Goal: Task Accomplishment & Management: Contribute content

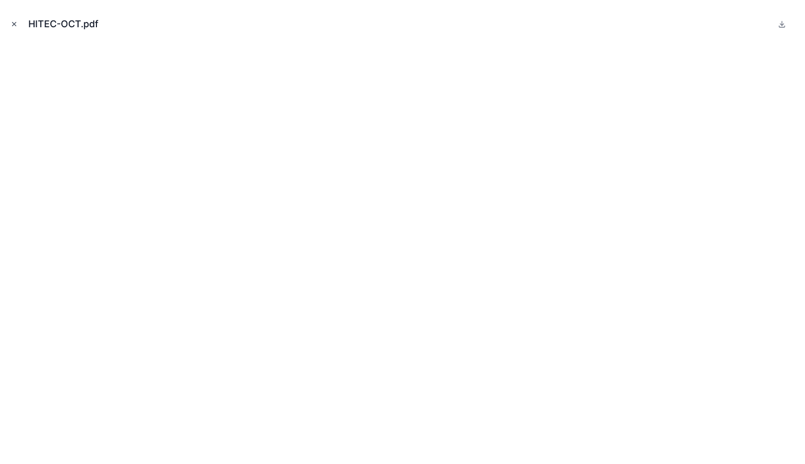
click at [11, 24] on icon "Close modal" at bounding box center [13, 23] width 7 height 7
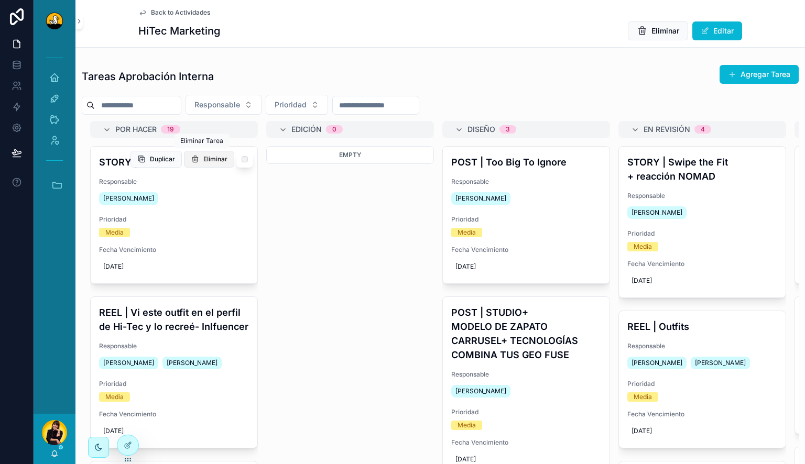
click at [201, 163] on button "Eliminar" at bounding box center [209, 159] width 50 height 17
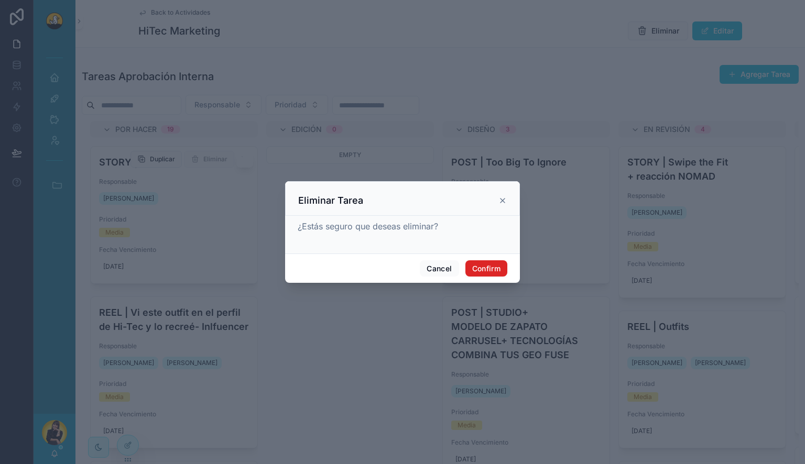
click at [485, 266] on button "Confirm" at bounding box center [486, 268] width 42 height 17
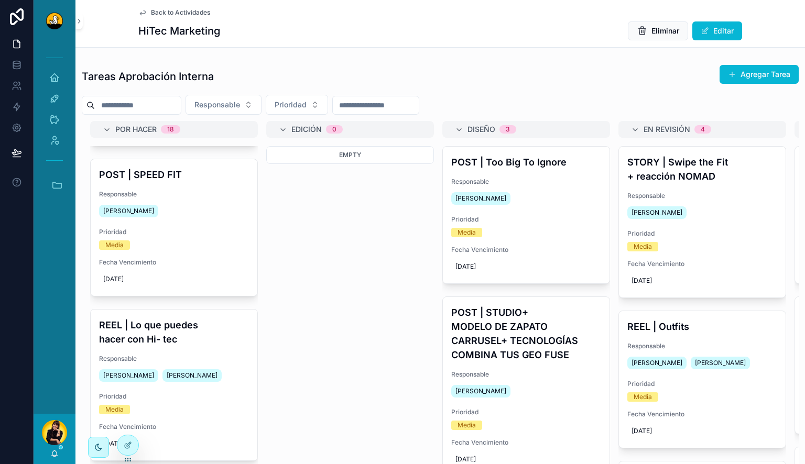
click at [584, 95] on div "Responsable Prioridad" at bounding box center [440, 105] width 717 height 20
click at [615, 104] on div "Responsable Prioridad" at bounding box center [440, 105] width 717 height 20
drag, startPoint x: 358, startPoint y: 287, endPoint x: 351, endPoint y: 287, distance: 7.4
click at [358, 287] on div "Empty" at bounding box center [350, 246] width 168 height 201
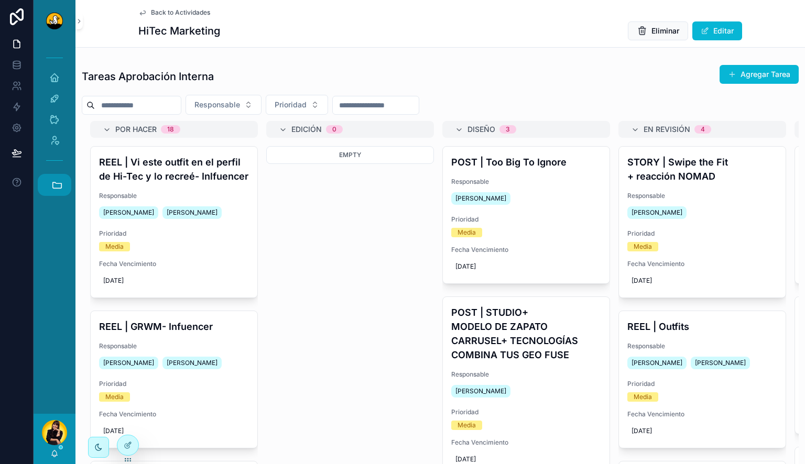
click at [64, 183] on button "Accesos rápidos" at bounding box center [55, 185] width 34 height 22
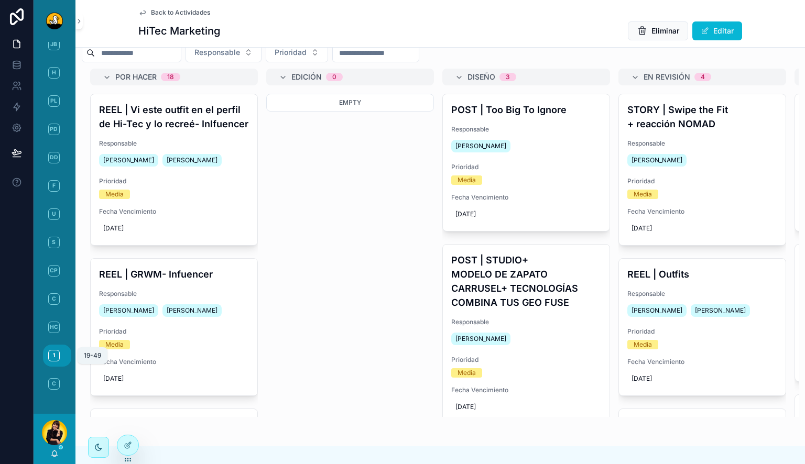
click at [51, 352] on span "1" at bounding box center [54, 356] width 12 height 12
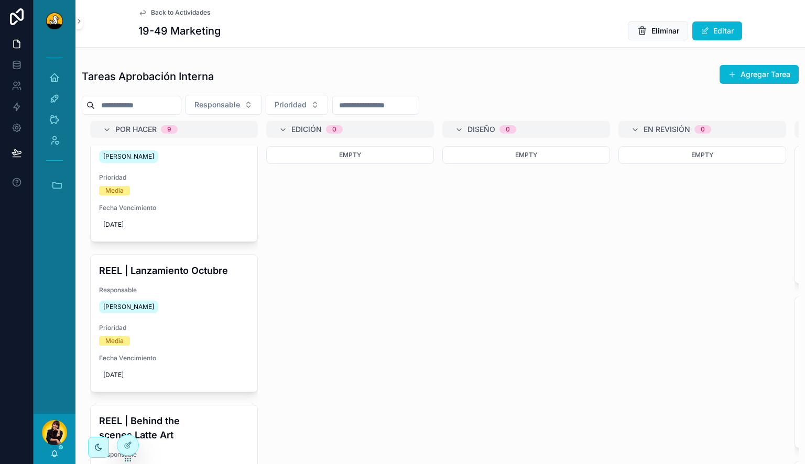
scroll to position [105, 0]
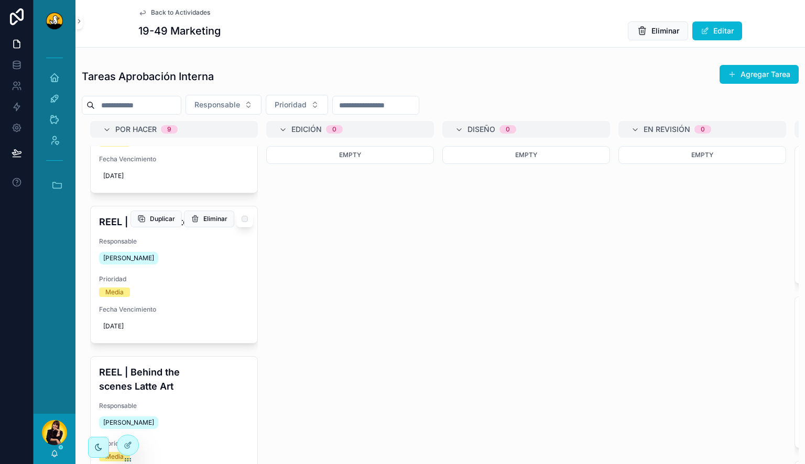
click at [233, 245] on span "Responsable" at bounding box center [174, 241] width 150 height 8
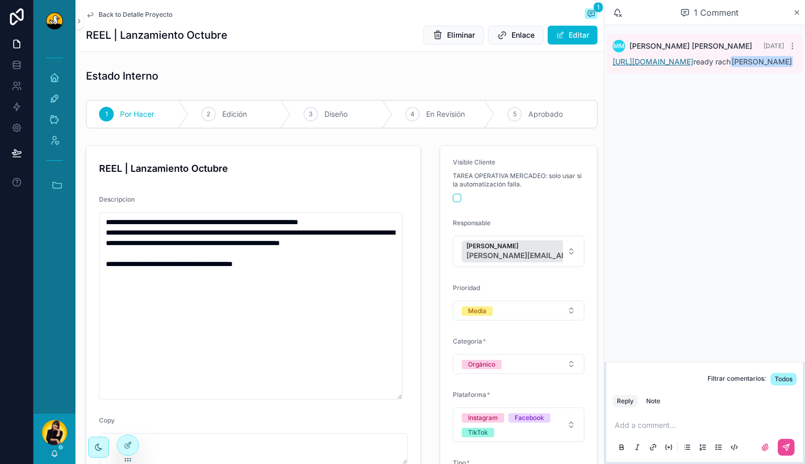
click at [671, 66] on link "https://drive.google.com/drive/folders/1kJT-D6_5AHPQ_rmsoBTYwVhyBV8YArlN?usp=dr…" at bounding box center [652, 61] width 81 height 9
click at [531, 126] on div "5 Aprobado" at bounding box center [546, 114] width 102 height 27
click at [149, 14] on span "Back to Detalle Proyecto" at bounding box center [135, 14] width 74 height 8
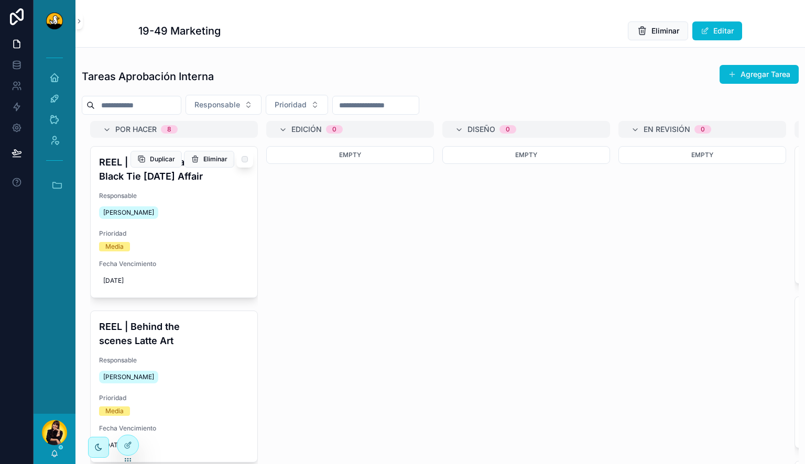
click at [194, 180] on h4 "REEL | Save the date: Black Tie Halloween Affair" at bounding box center [174, 169] width 150 height 28
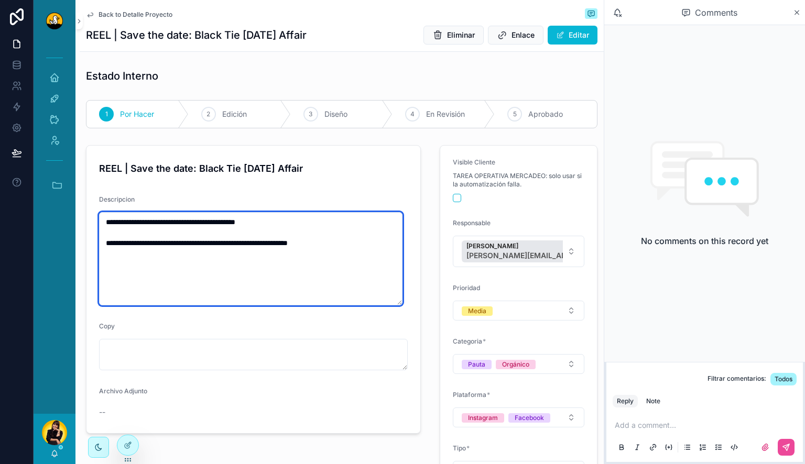
drag, startPoint x: 321, startPoint y: 219, endPoint x: 105, endPoint y: 221, distance: 215.9
click at [105, 221] on textarea "**********" at bounding box center [250, 258] width 303 height 93
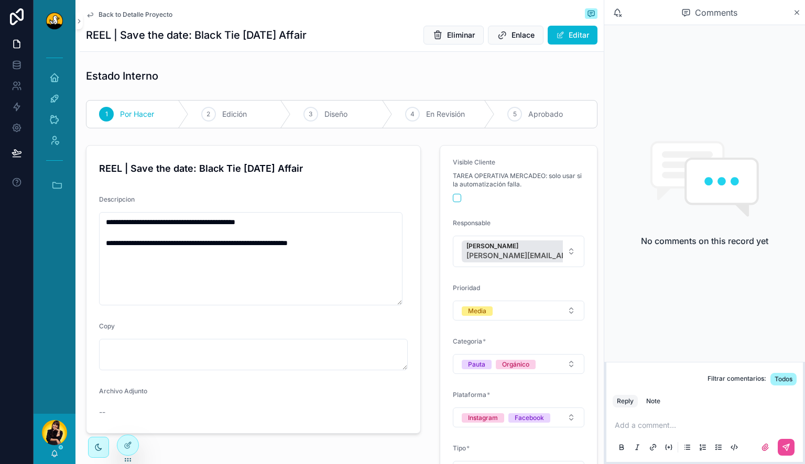
click at [143, 73] on h1 "Estado Interno" at bounding box center [122, 76] width 72 height 15
click at [143, 20] on div "Back to Detalle Proyecto" at bounding box center [341, 14] width 511 height 13
click at [144, 17] on span "Back to Detalle Proyecto" at bounding box center [135, 14] width 74 height 8
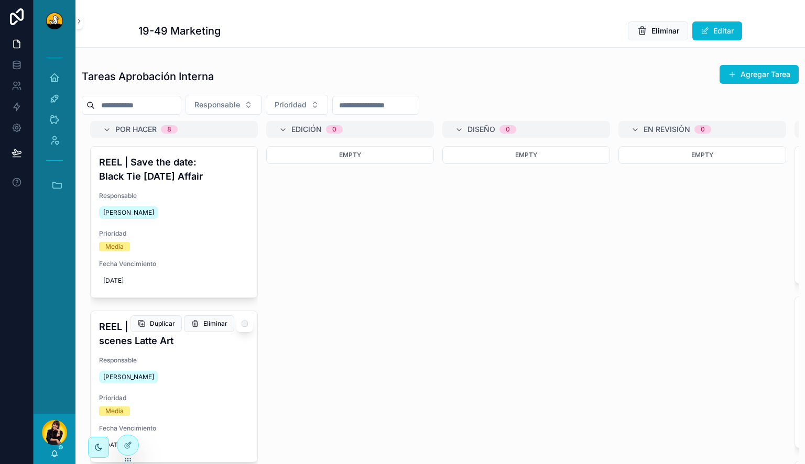
click at [190, 369] on div "Miguel Madriz" at bounding box center [174, 377] width 150 height 17
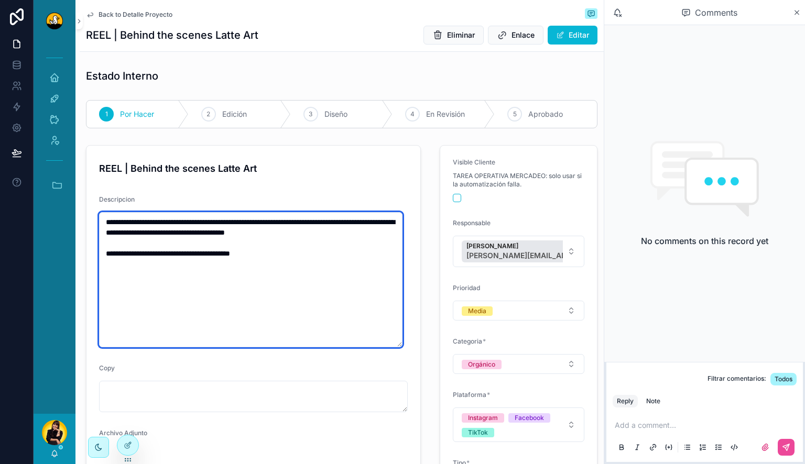
drag, startPoint x: 317, startPoint y: 232, endPoint x: 98, endPoint y: 224, distance: 219.1
click at [98, 224] on form "**********" at bounding box center [253, 311] width 334 height 330
click at [260, 240] on textarea "**********" at bounding box center [250, 279] width 303 height 135
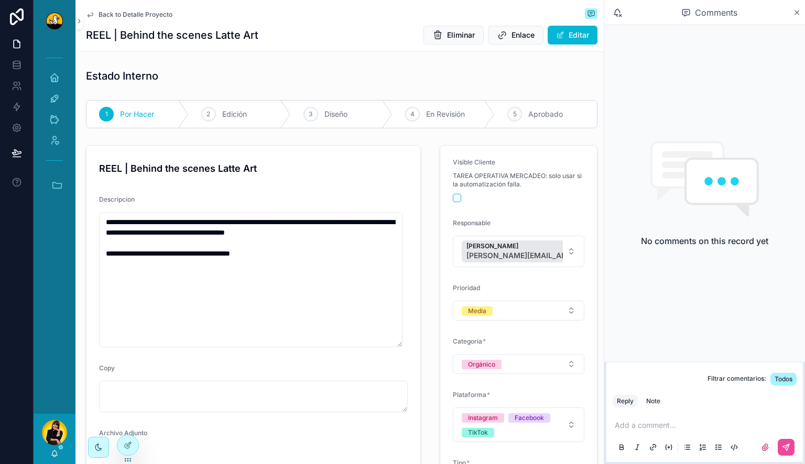
click at [283, 187] on form "**********" at bounding box center [253, 311] width 334 height 330
click at [124, 17] on span "Back to Detalle Proyecto" at bounding box center [135, 14] width 74 height 8
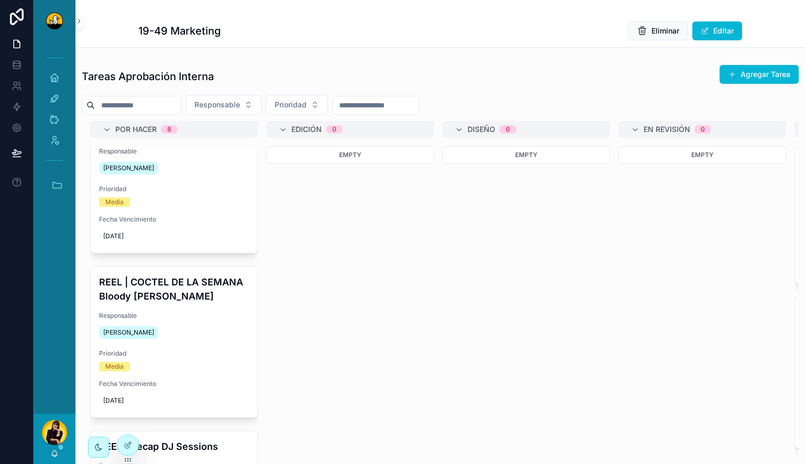
scroll to position [629, 0]
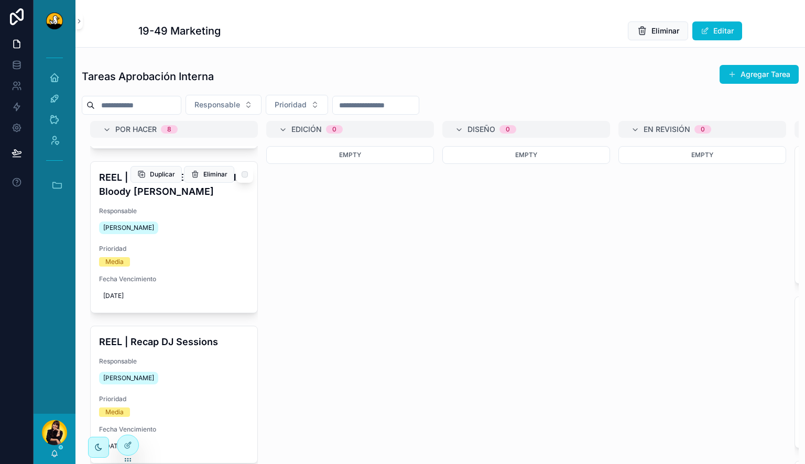
click at [196, 261] on div "Media" at bounding box center [174, 261] width 150 height 9
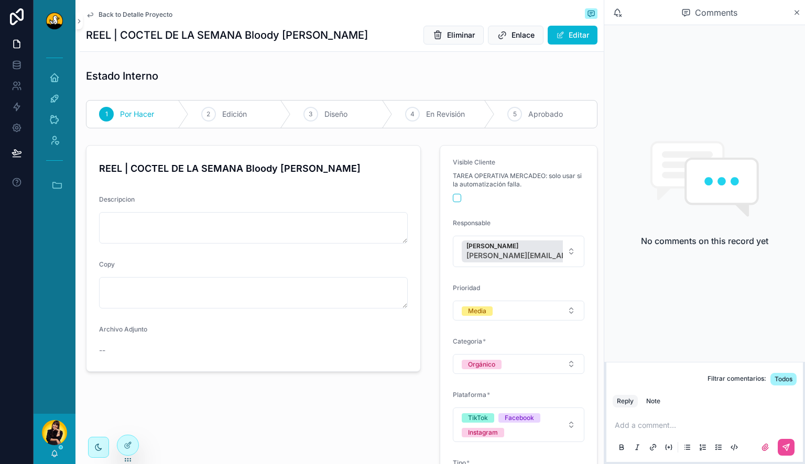
click at [137, 19] on div "Back to Detalle Proyecto" at bounding box center [341, 14] width 511 height 13
click at [151, 16] on span "Back to Detalle Proyecto" at bounding box center [135, 14] width 74 height 8
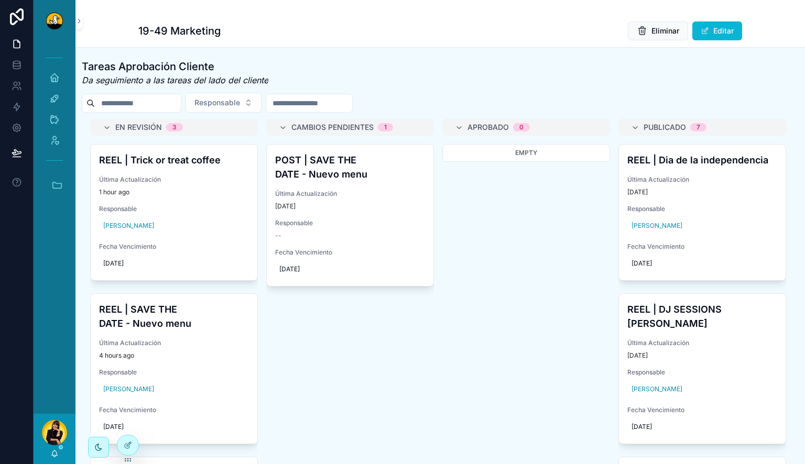
scroll to position [524, 0]
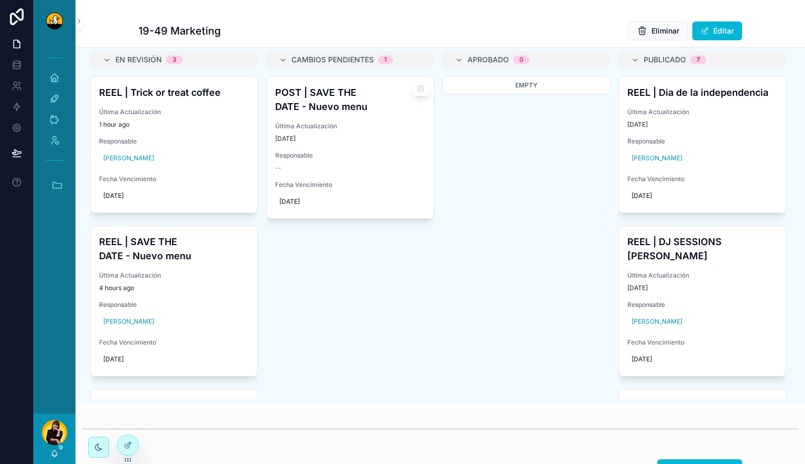
click at [344, 114] on h4 "POST | SAVE THE DATE - Nuevo menu" at bounding box center [350, 99] width 150 height 28
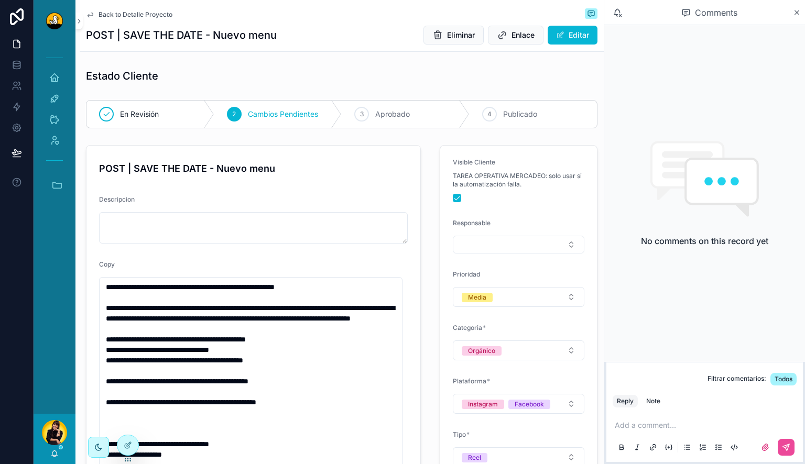
click at [119, 17] on span "Back to Detalle Proyecto" at bounding box center [135, 14] width 74 height 8
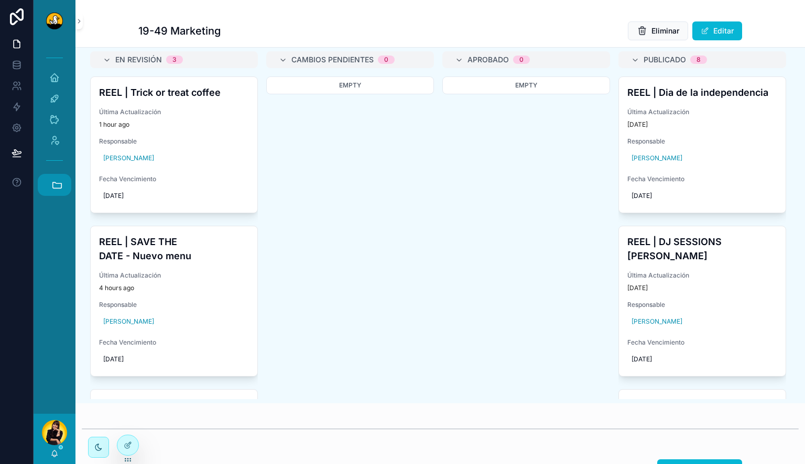
click at [58, 184] on icon "scrollable content" at bounding box center [57, 185] width 12 height 12
click at [53, 388] on span "C" at bounding box center [54, 384] width 12 height 12
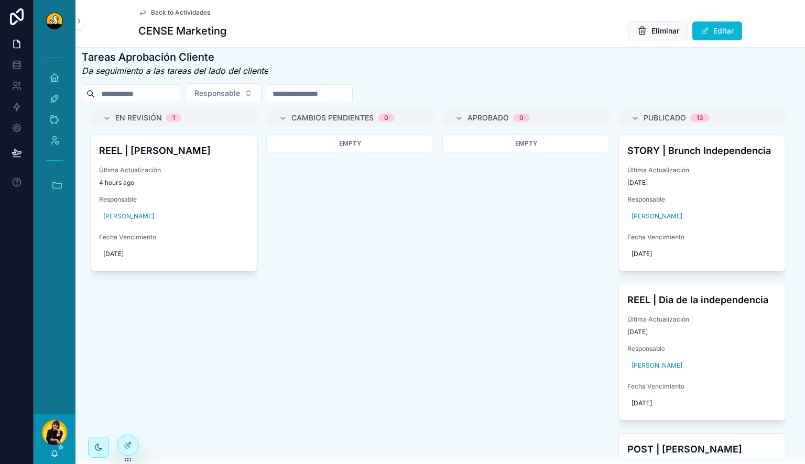
scroll to position [472, 0]
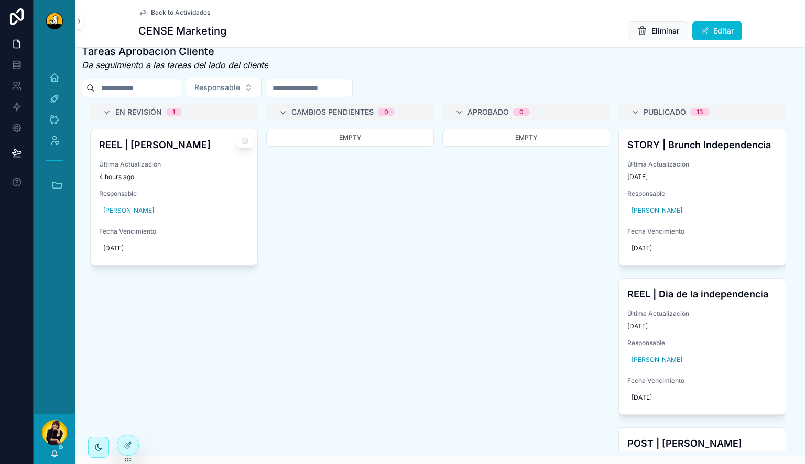
click at [173, 152] on h4 "REEL | Almuerzo Josefino" at bounding box center [174, 145] width 150 height 14
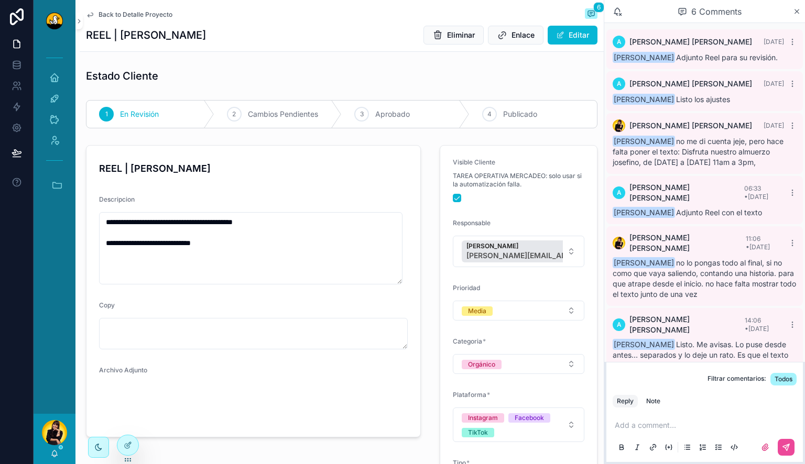
click at [120, 14] on span "Back to Detalle Proyecto" at bounding box center [135, 14] width 74 height 8
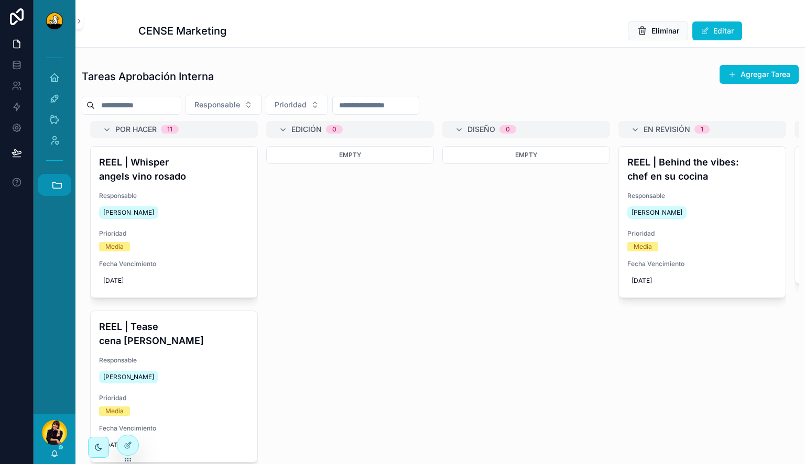
click at [42, 185] on button "Accesos rápidos" at bounding box center [55, 185] width 34 height 22
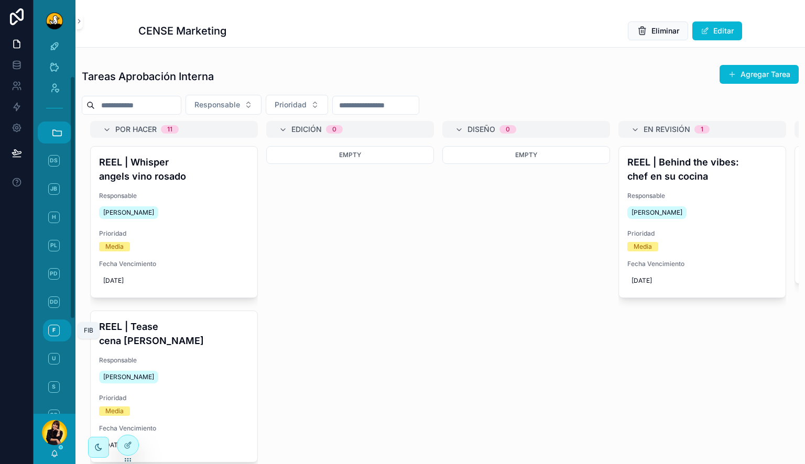
click at [60, 327] on link "F FIB" at bounding box center [57, 331] width 28 height 22
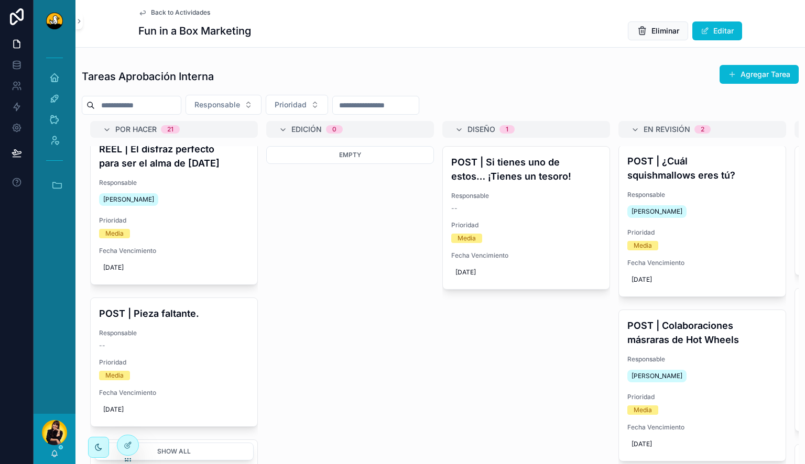
scroll to position [367, 0]
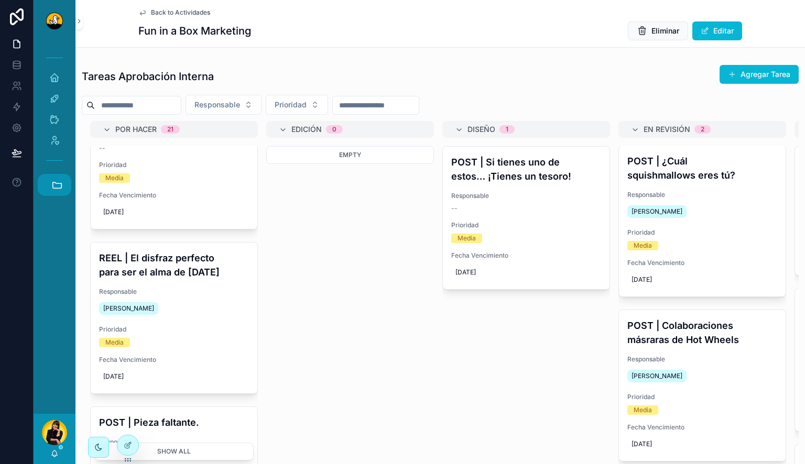
click at [55, 189] on icon "scrollable content" at bounding box center [57, 185] width 12 height 12
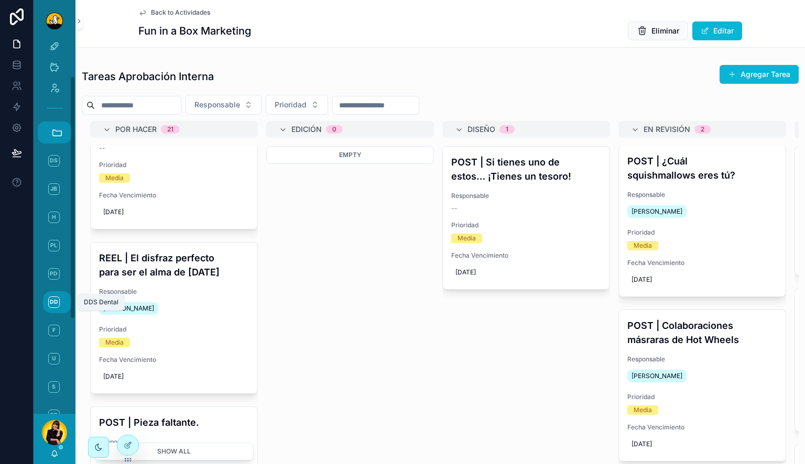
click at [59, 302] on span "DD" at bounding box center [54, 303] width 12 height 12
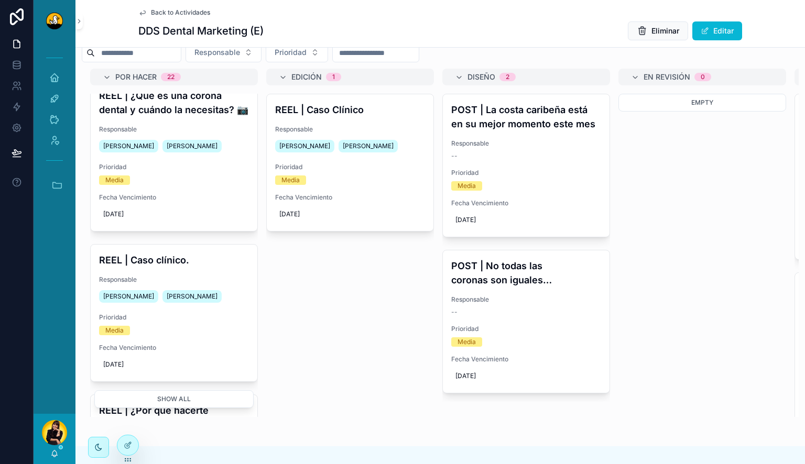
scroll to position [367, 0]
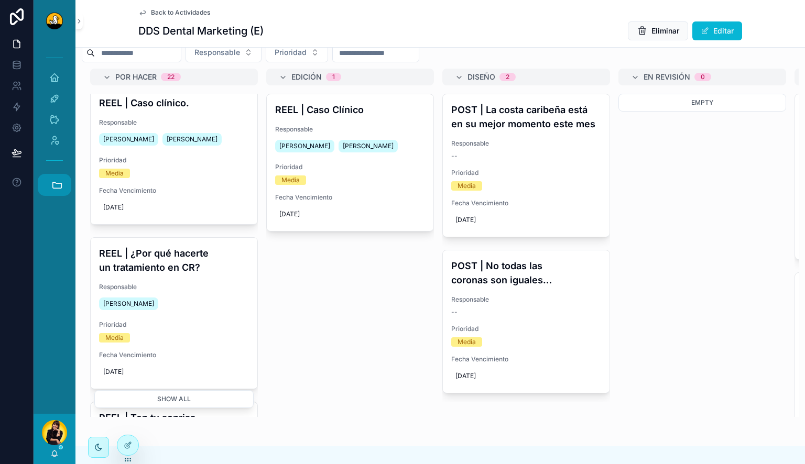
click at [56, 188] on icon "scrollable content" at bounding box center [57, 185] width 9 height 6
click at [57, 117] on span "H" at bounding box center [54, 113] width 12 height 12
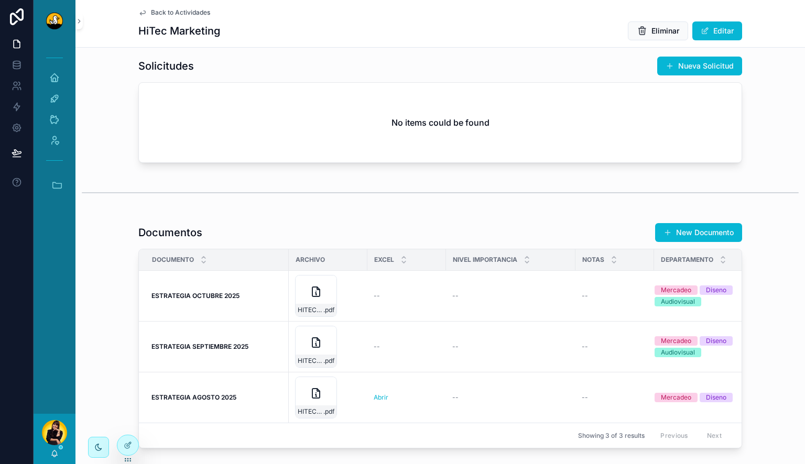
scroll to position [943, 0]
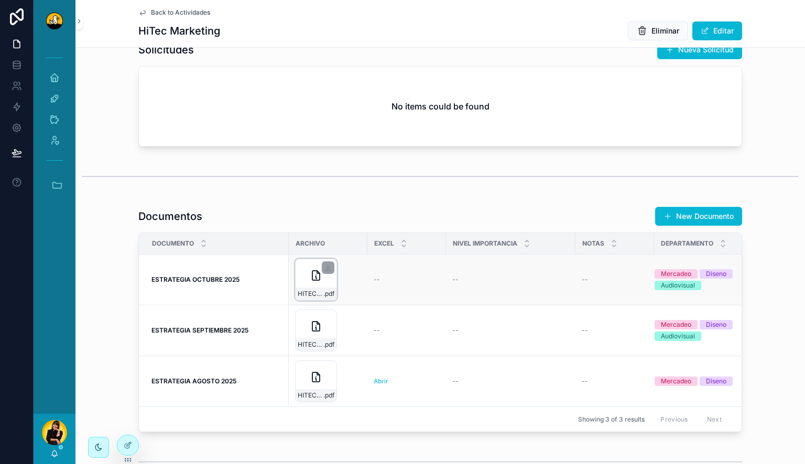
click at [306, 299] on div "HITEC-OCT .pdf" at bounding box center [316, 280] width 42 height 42
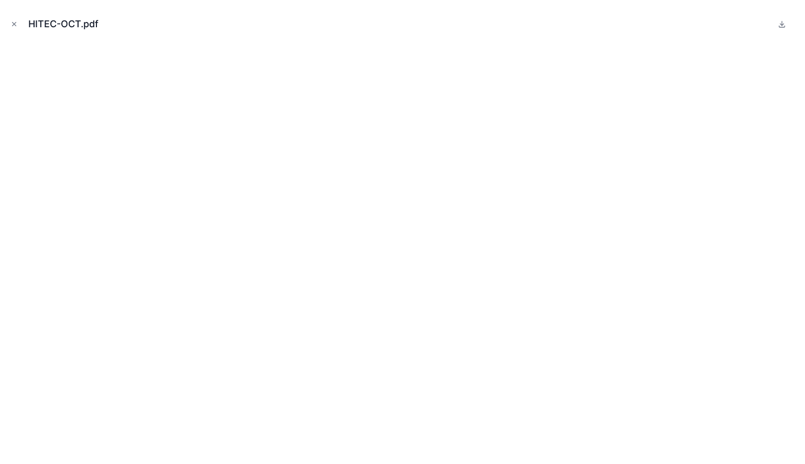
click at [448, 30] on div "HITEC-OCT.pdf" at bounding box center [402, 23] width 788 height 31
click at [17, 28] on button "Close modal" at bounding box center [14, 24] width 12 height 12
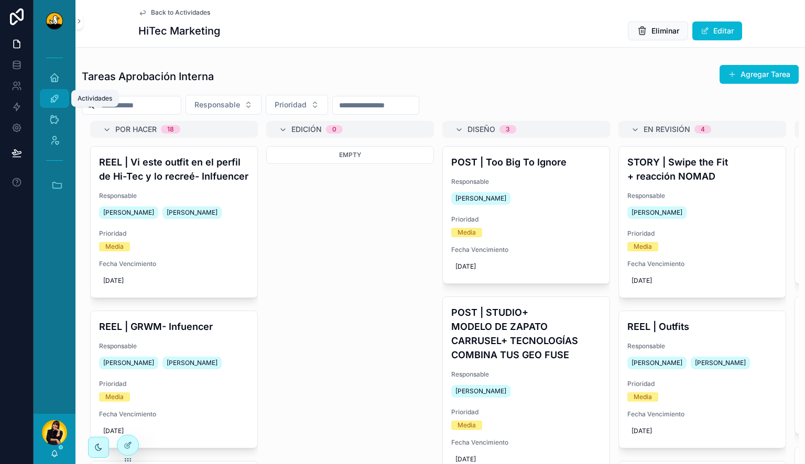
click at [55, 105] on div "Actividades" at bounding box center [54, 98] width 17 height 17
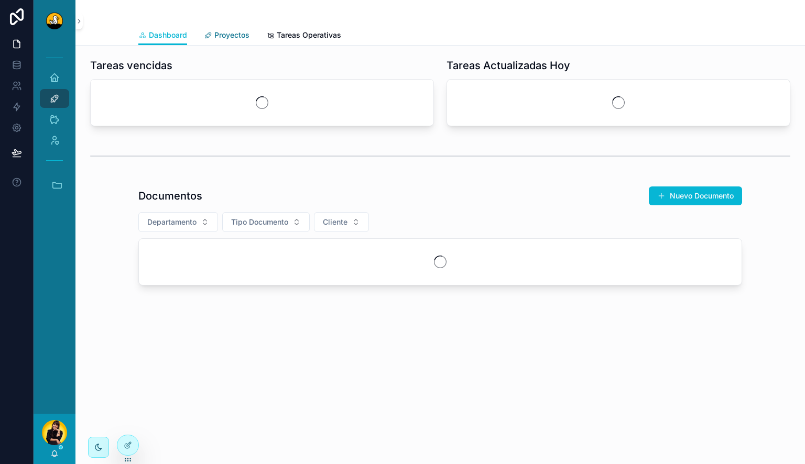
click at [243, 34] on span "Proyectos" at bounding box center [231, 35] width 35 height 10
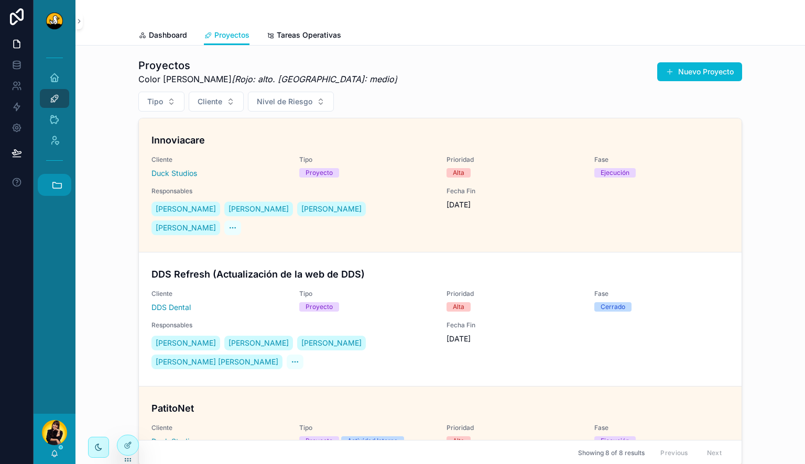
click at [62, 183] on icon "scrollable content" at bounding box center [57, 185] width 9 height 6
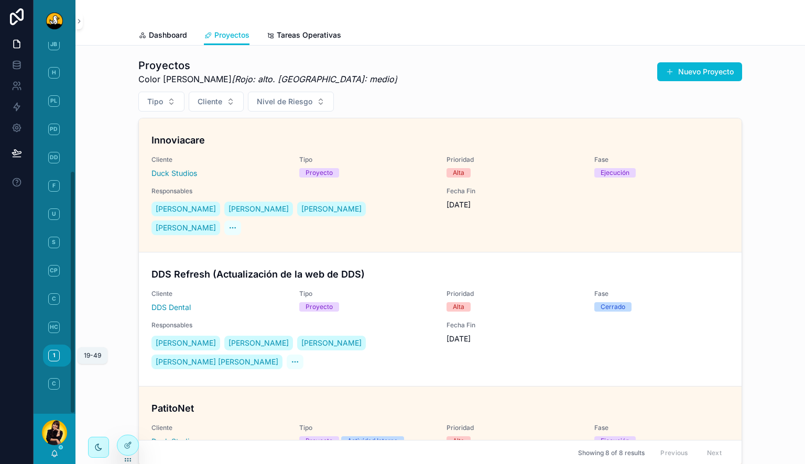
click at [50, 353] on span "1" at bounding box center [54, 356] width 12 height 12
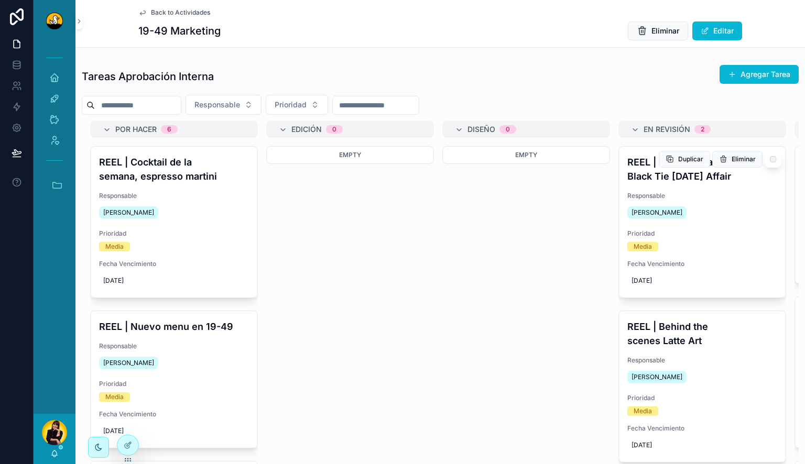
scroll to position [1, 0]
click at [679, 347] on div "REEL | Behind the scenes Latte Art Responsable [PERSON_NAME] Prioridad Media Fe…" at bounding box center [702, 385] width 167 height 151
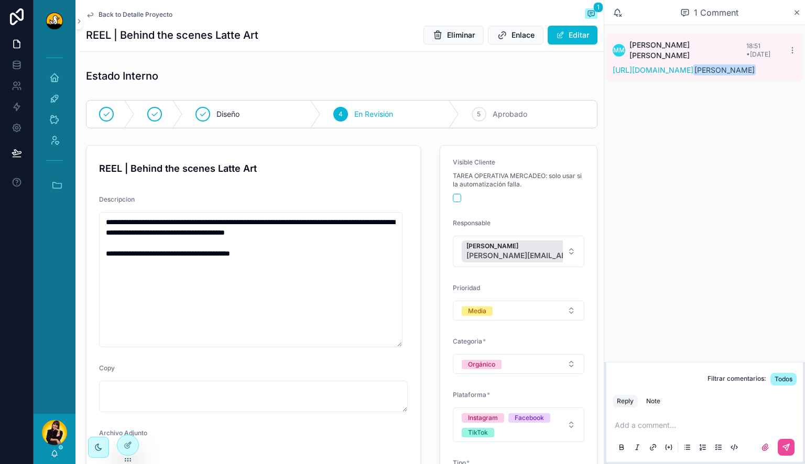
click at [685, 429] on p "scrollable content" at bounding box center [707, 425] width 184 height 10
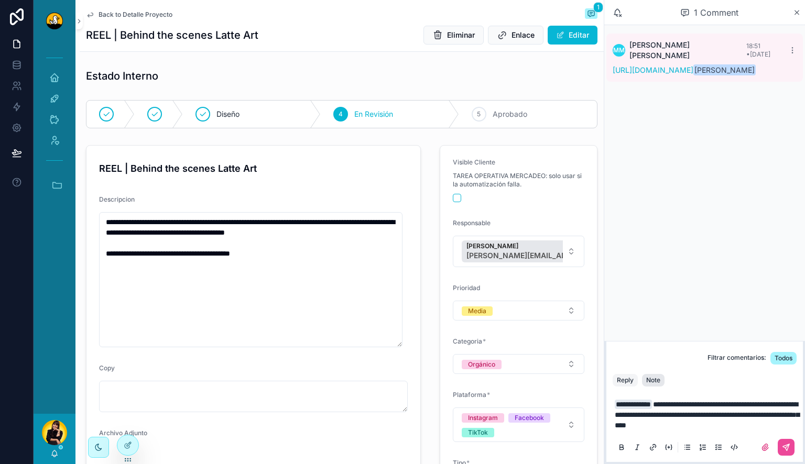
click at [656, 380] on div "Note" at bounding box center [653, 380] width 14 height 8
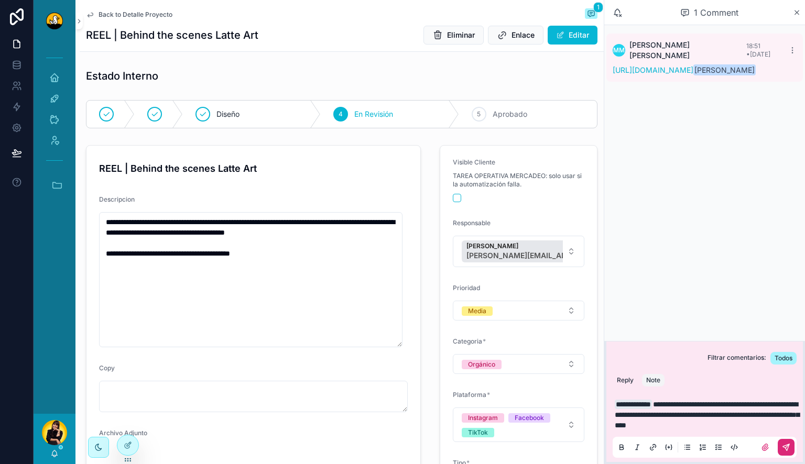
click at [786, 444] on icon "scrollable content" at bounding box center [786, 447] width 8 height 8
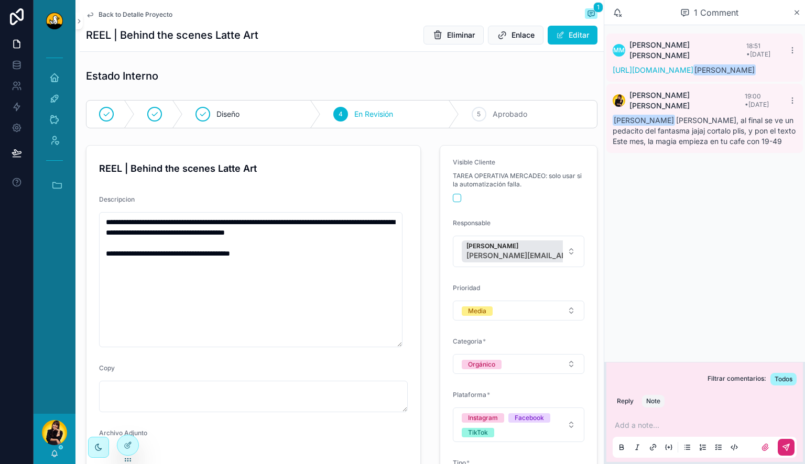
click at [123, 15] on span "Back to Detalle Proyecto" at bounding box center [135, 14] width 74 height 8
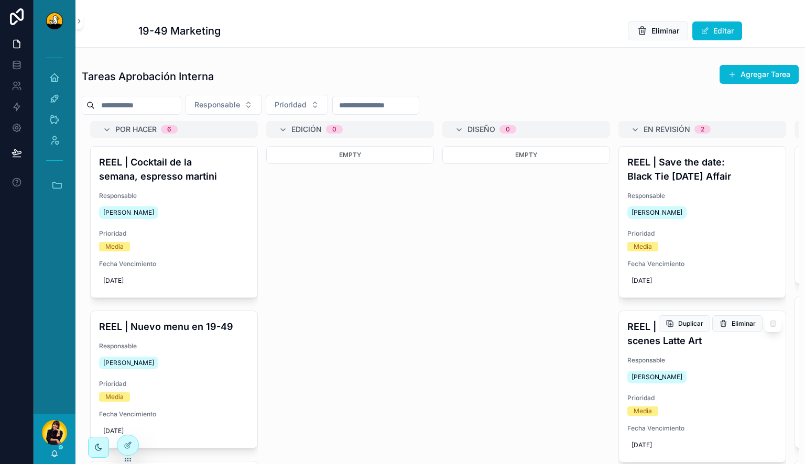
click at [719, 349] on div "REEL | Behind the scenes Latte Art Responsable [PERSON_NAME] Prioridad Media Fe…" at bounding box center [702, 386] width 167 height 151
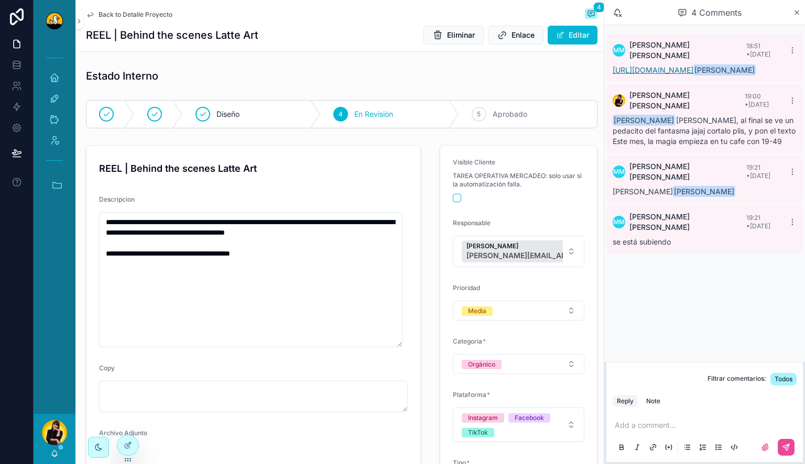
click at [693, 70] on link "[URL][DOMAIN_NAME]" at bounding box center [652, 69] width 81 height 9
click at [501, 113] on span "Aprobado" at bounding box center [509, 114] width 35 height 10
click at [124, 16] on span "Back to Detalle Proyecto" at bounding box center [135, 14] width 74 height 8
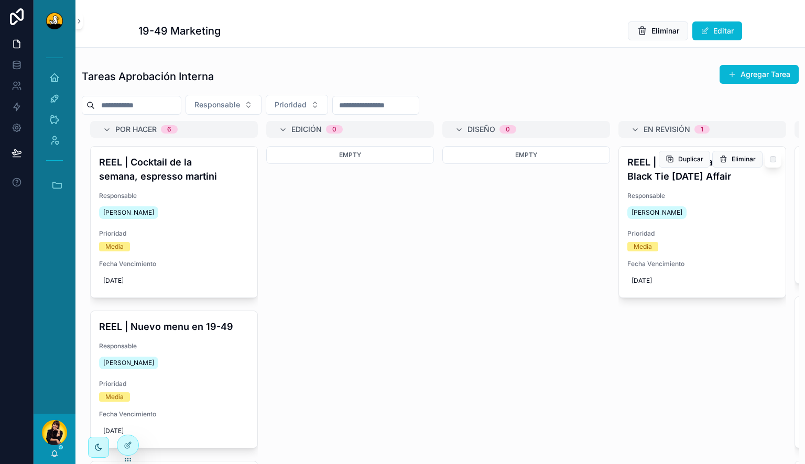
click at [732, 230] on span "Prioridad" at bounding box center [702, 233] width 150 height 8
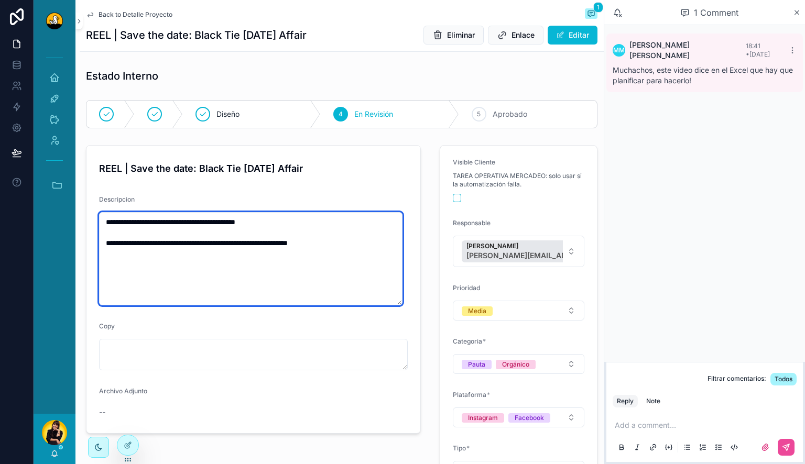
drag, startPoint x: 331, startPoint y: 223, endPoint x: 119, endPoint y: 48, distance: 275.4
click at [96, 206] on form "**********" at bounding box center [253, 290] width 334 height 288
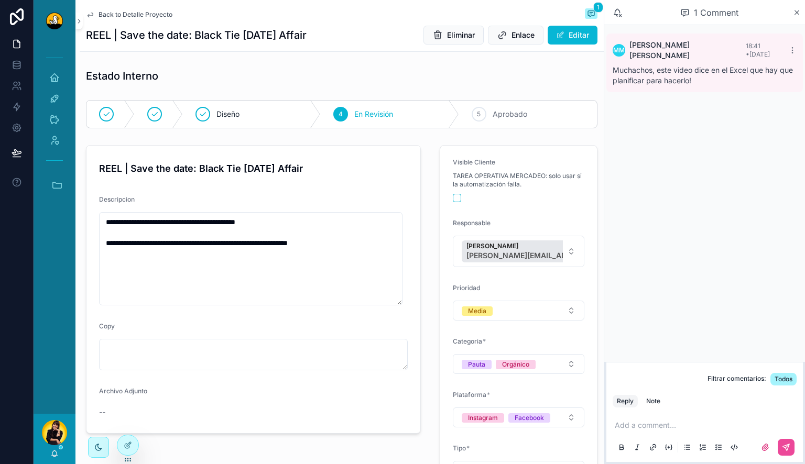
click at [120, 17] on span "Back to Detalle Proyecto" at bounding box center [135, 14] width 74 height 8
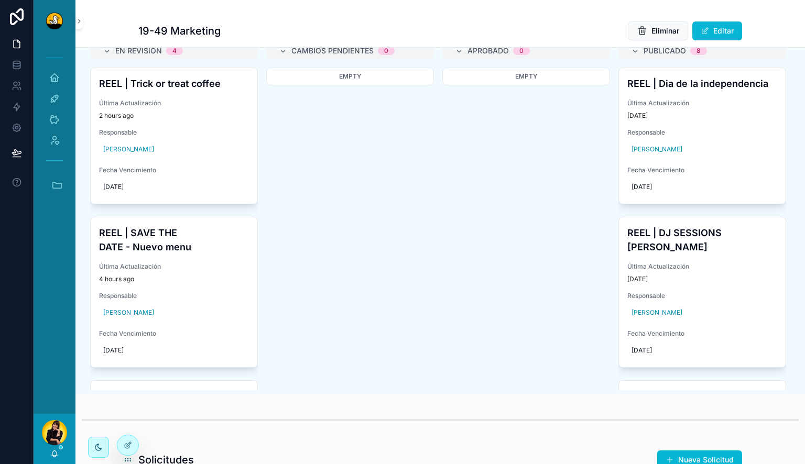
scroll to position [524, 0]
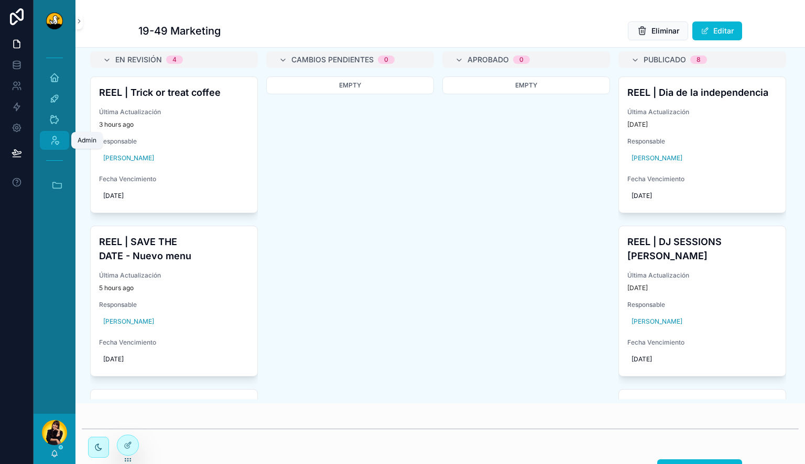
click at [53, 133] on div "Admin" at bounding box center [54, 140] width 17 height 17
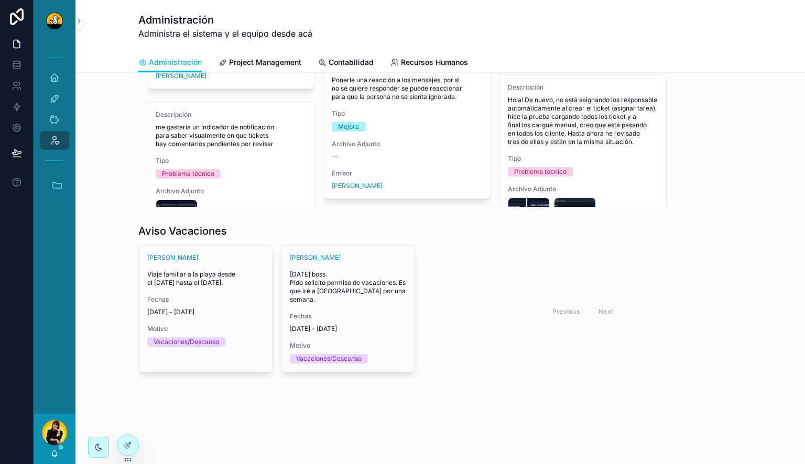
scroll to position [395, 0]
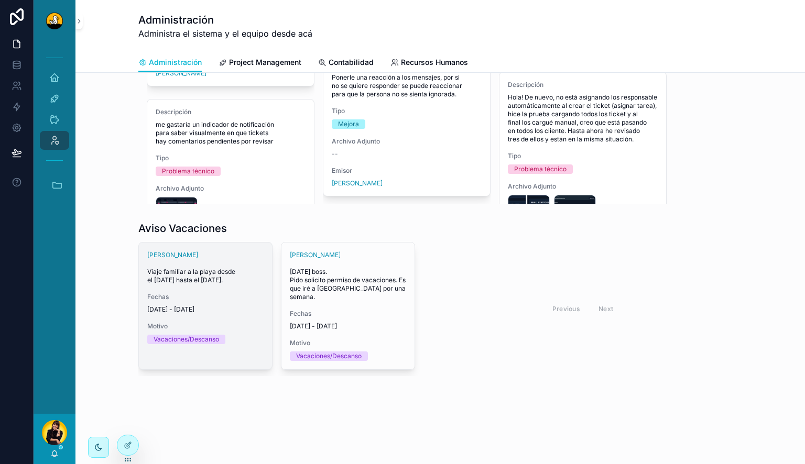
click at [195, 310] on span "[DATE] - [DATE]" at bounding box center [205, 309] width 116 height 8
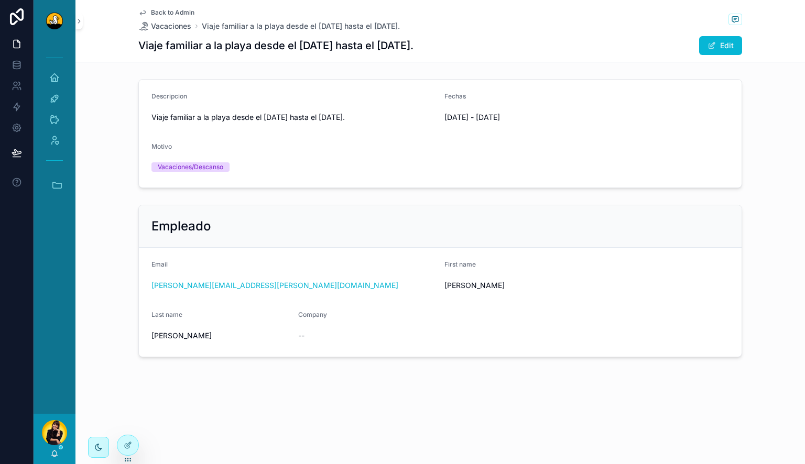
click at [188, 9] on span "Back to Admin" at bounding box center [172, 12] width 43 height 8
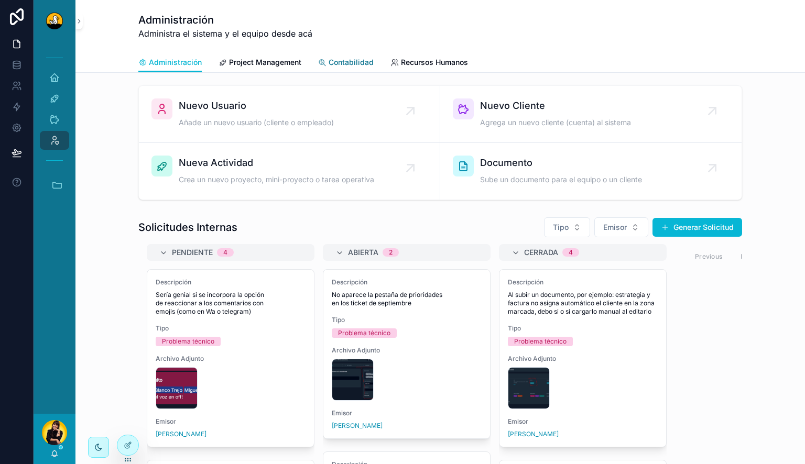
click at [347, 60] on span "Contabilidad" at bounding box center [350, 62] width 45 height 10
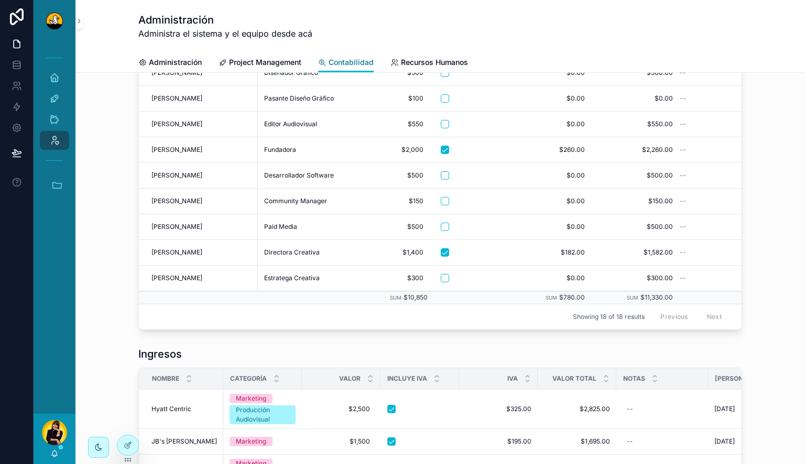
scroll to position [52, 0]
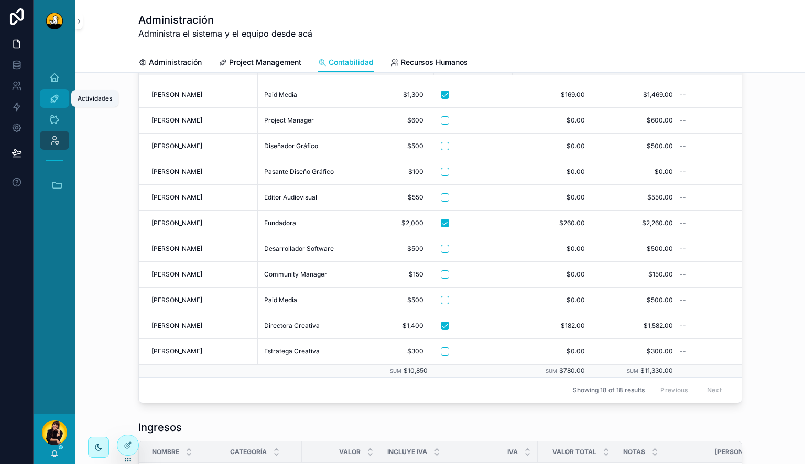
click at [55, 97] on icon "scrollable content" at bounding box center [54, 98] width 10 height 10
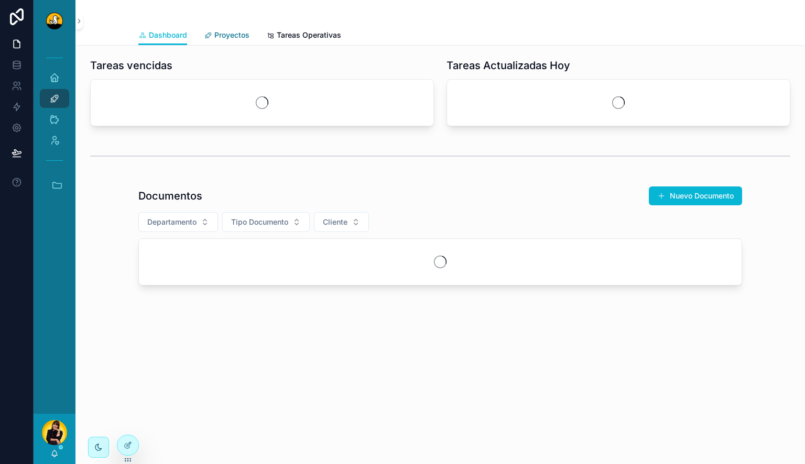
click at [222, 39] on span "Proyectos" at bounding box center [231, 35] width 35 height 10
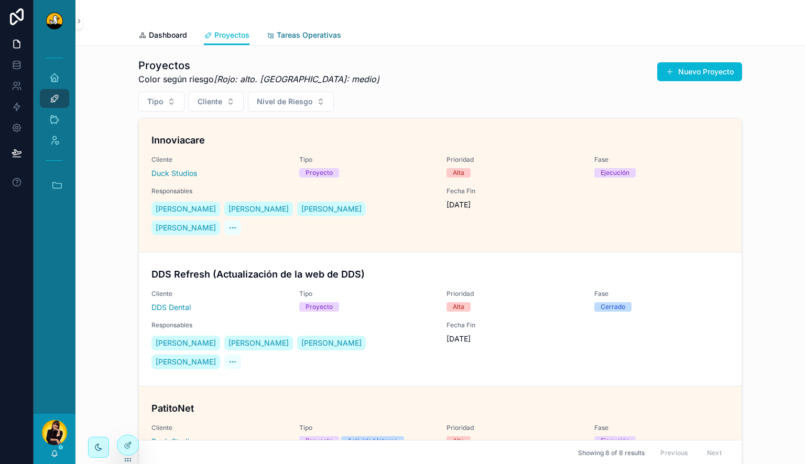
click at [276, 27] on link "Tareas Operativas" at bounding box center [303, 36] width 75 height 21
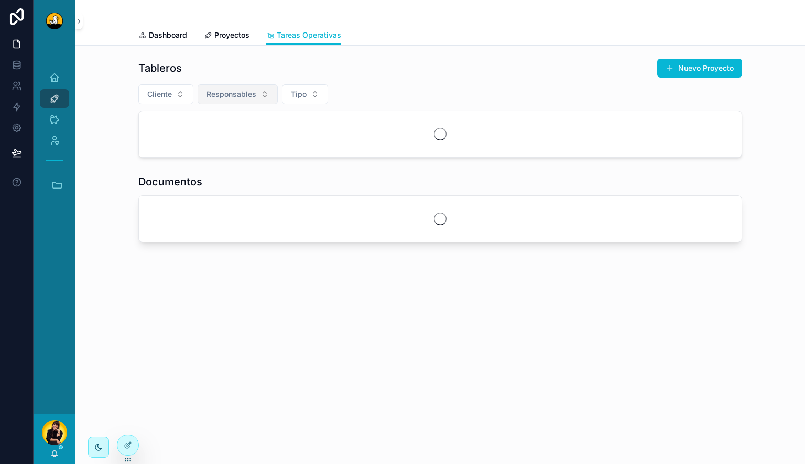
click at [271, 93] on button "Responsables" at bounding box center [238, 94] width 80 height 20
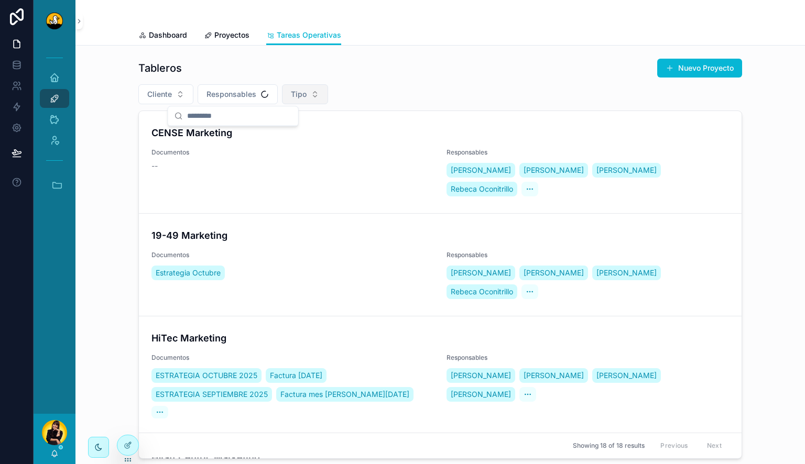
click at [292, 91] on span "Tipo" at bounding box center [299, 94] width 16 height 10
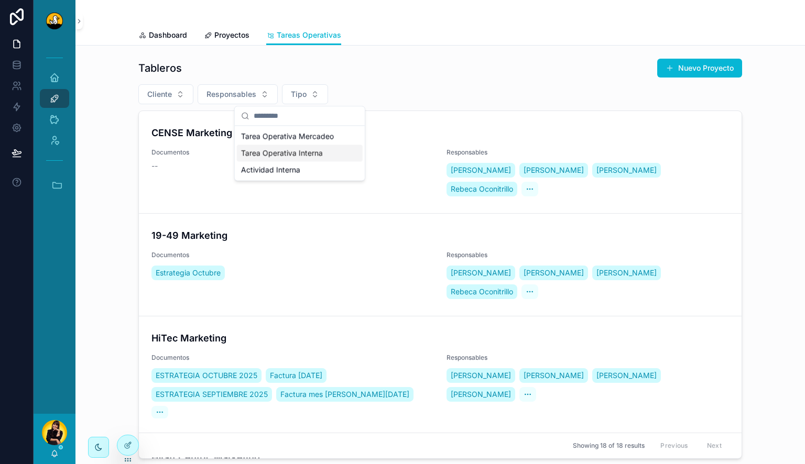
click at [299, 153] on div "Tarea Operativa Interna" at bounding box center [300, 153] width 126 height 17
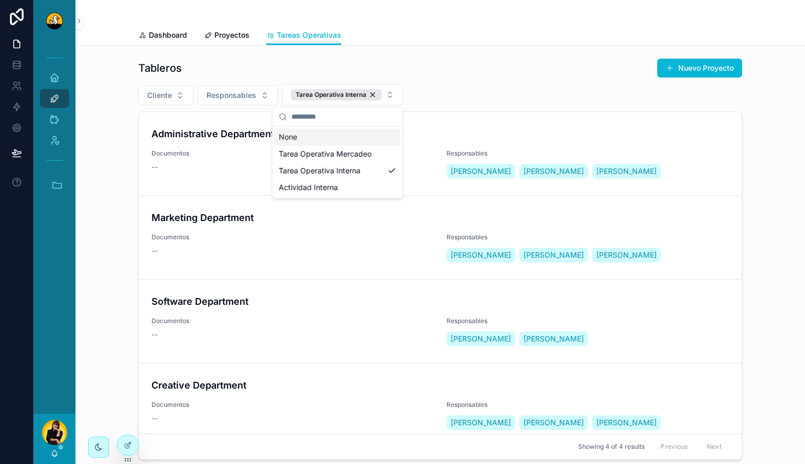
click at [515, 91] on div "Cliente Responsables Tarea Operativa Interna" at bounding box center [440, 94] width 604 height 21
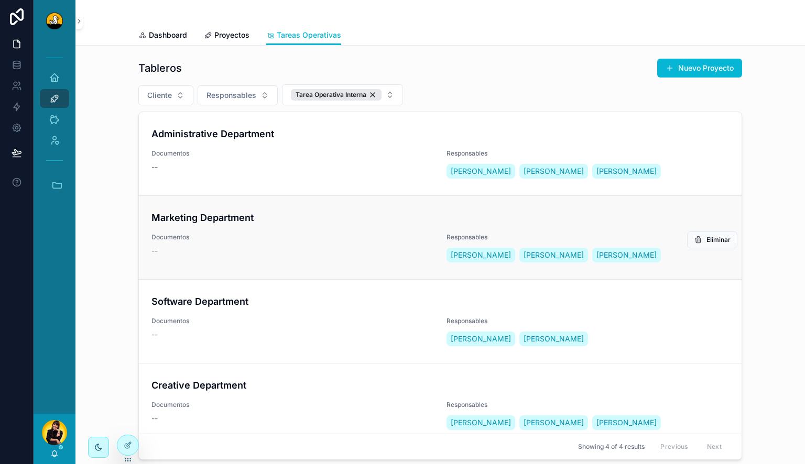
click at [308, 254] on div "--" at bounding box center [292, 251] width 282 height 10
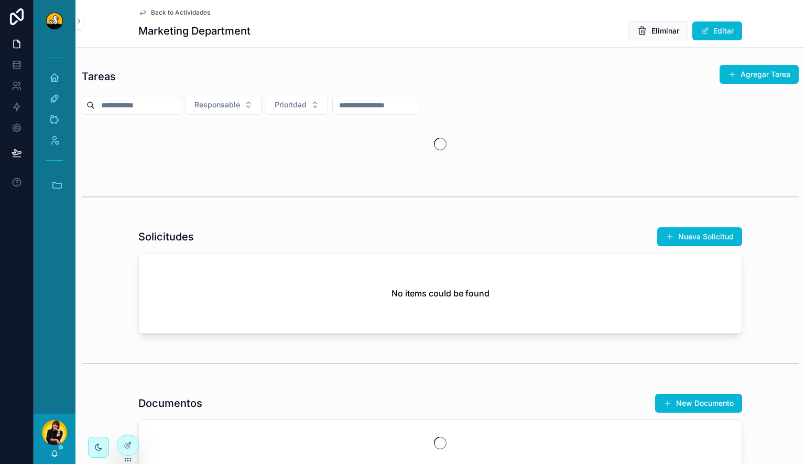
click at [183, 13] on span "Back to Actividades" at bounding box center [180, 12] width 59 height 8
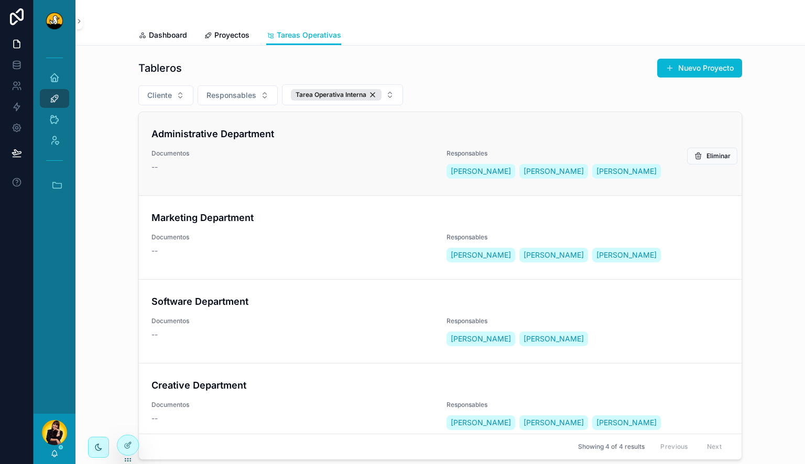
click at [338, 168] on div "--" at bounding box center [292, 167] width 282 height 10
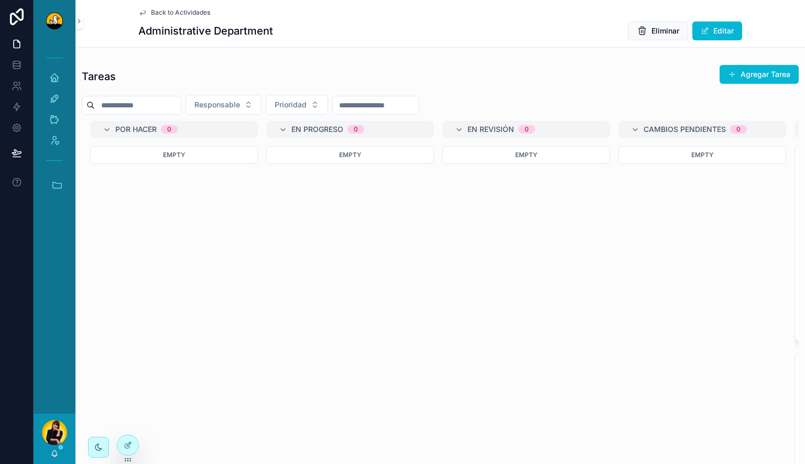
click at [728, 75] on button "Agregar Tarea" at bounding box center [758, 74] width 79 height 19
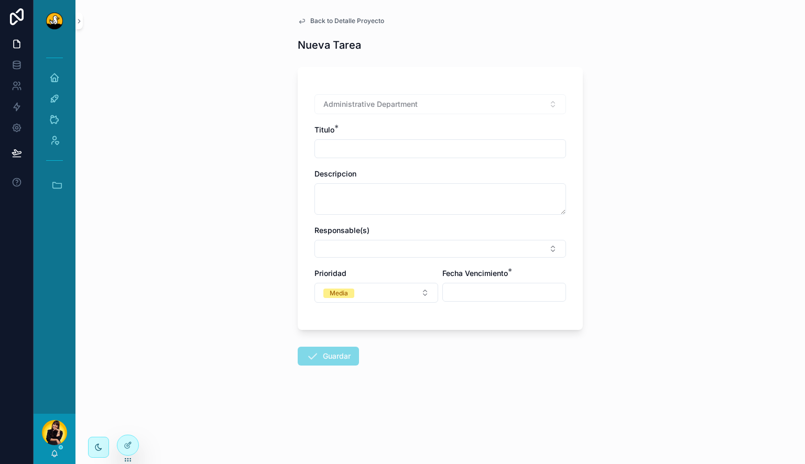
click at [387, 149] on input "scrollable content" at bounding box center [440, 148] width 250 height 15
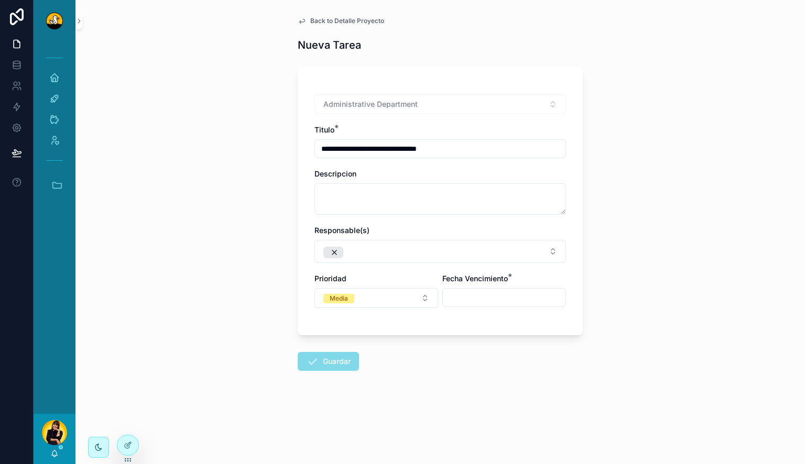
type input "**********"
click at [399, 197] on textarea "scrollable content" at bounding box center [439, 198] width 251 height 31
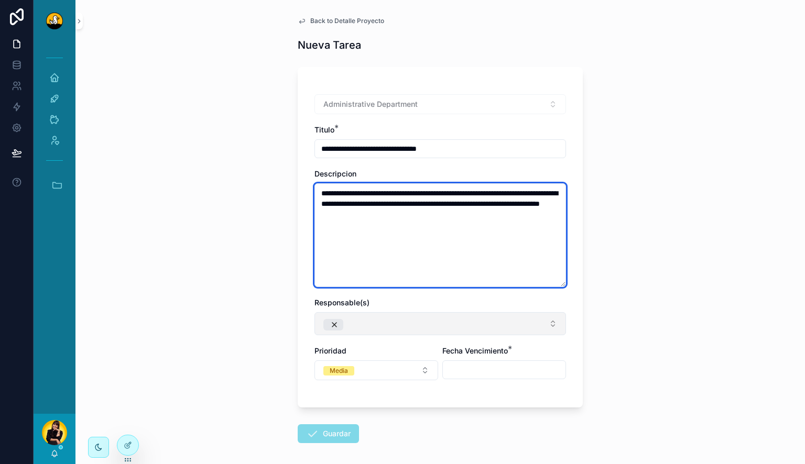
type textarea "**********"
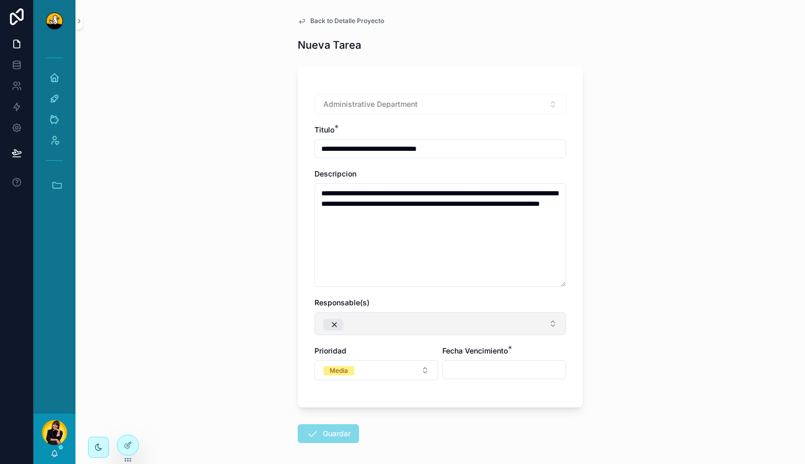
click at [458, 319] on button "Select Button" at bounding box center [439, 323] width 251 height 23
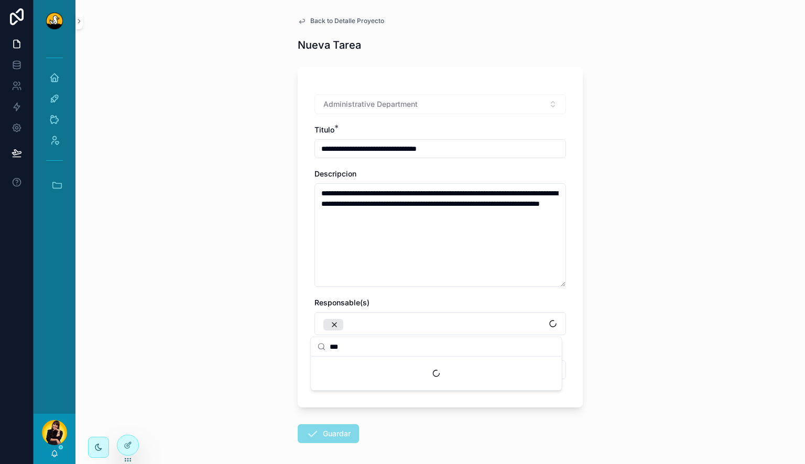
type input "***"
click at [439, 367] on div "Suggestions" at bounding box center [436, 374] width 250 height 34
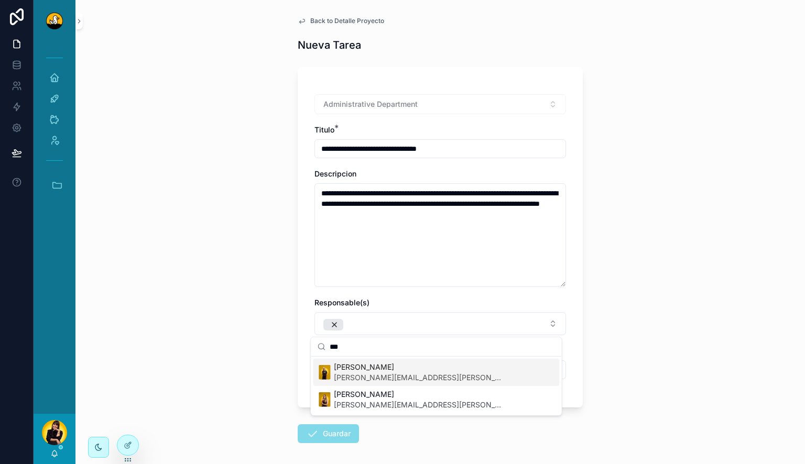
click at [439, 367] on span "[PERSON_NAME]" at bounding box center [418, 367] width 168 height 10
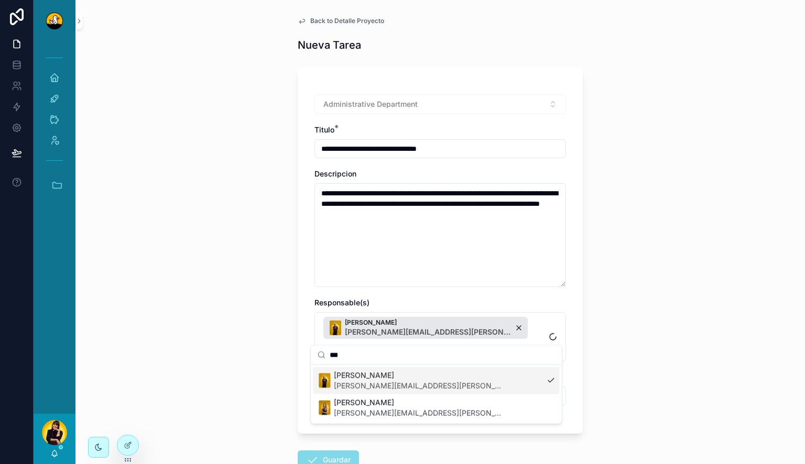
click at [618, 335] on div "**********" at bounding box center [439, 232] width 729 height 464
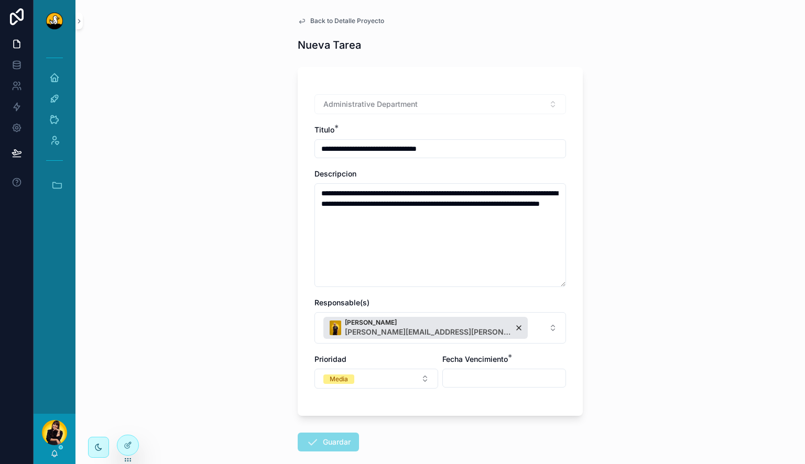
click at [525, 388] on div "**********" at bounding box center [439, 246] width 251 height 305
click at [531, 379] on input "scrollable content" at bounding box center [504, 378] width 123 height 15
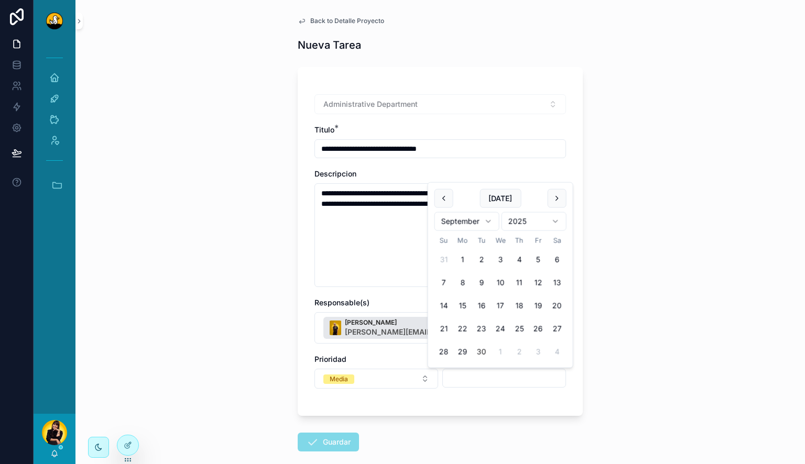
click at [481, 353] on button "30" at bounding box center [481, 352] width 19 height 19
type input "*********"
click at [625, 336] on div "**********" at bounding box center [439, 232] width 729 height 464
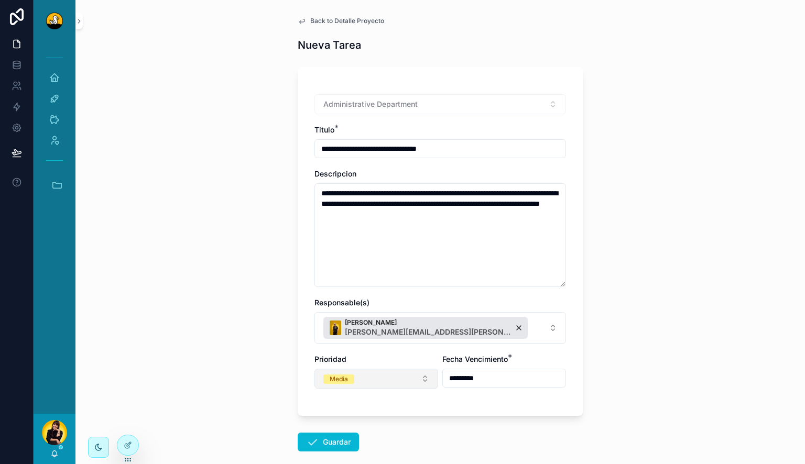
click at [383, 369] on button "Media" at bounding box center [376, 379] width 124 height 20
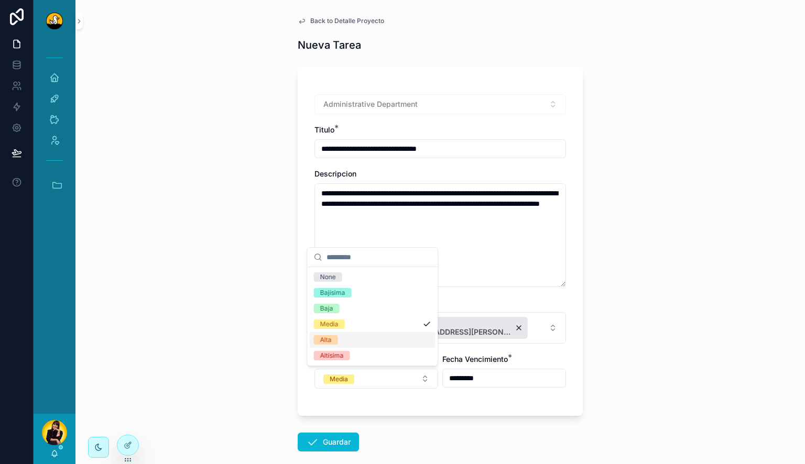
drag, startPoint x: 360, startPoint y: 335, endPoint x: 209, endPoint y: 346, distance: 152.3
click at [359, 335] on div "Alta" at bounding box center [373, 340] width 126 height 16
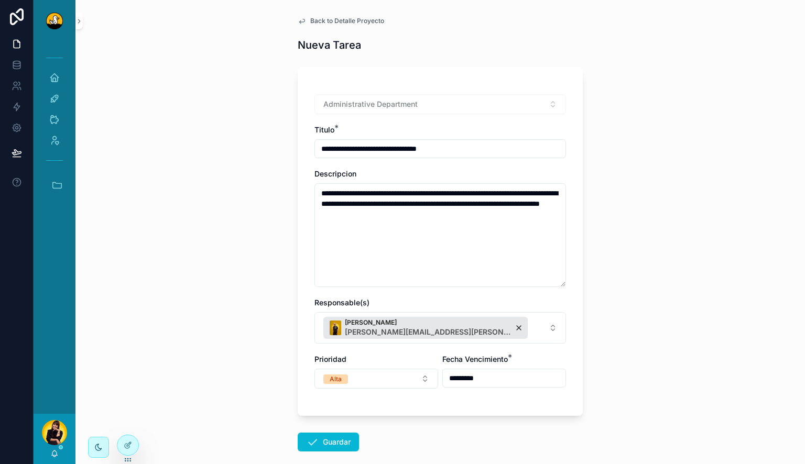
click at [209, 346] on div "**********" at bounding box center [439, 232] width 729 height 464
click at [340, 442] on button "Guardar" at bounding box center [328, 442] width 61 height 19
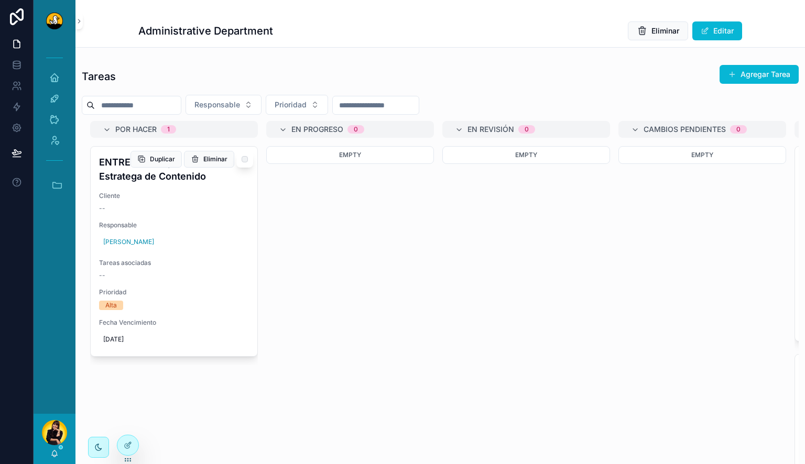
click at [167, 212] on div "ENTREVISTAS | Estratega de Contenido Cliente -- Responsable [PERSON_NAME] asoci…" at bounding box center [174, 252] width 167 height 210
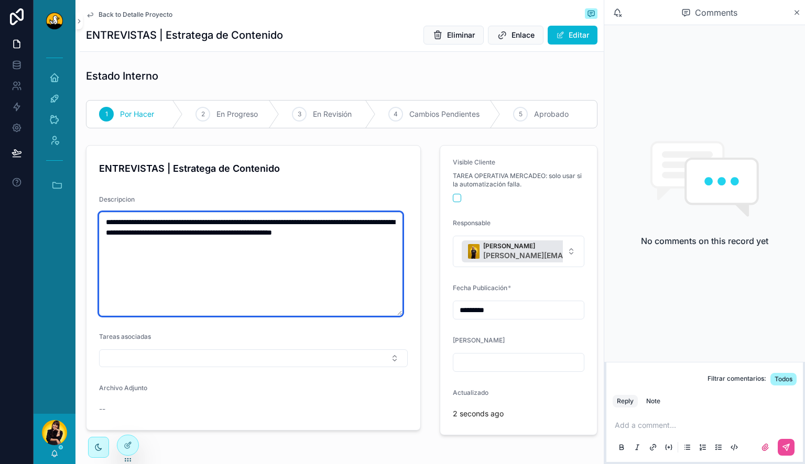
click at [283, 253] on textarea "**********" at bounding box center [250, 264] width 303 height 104
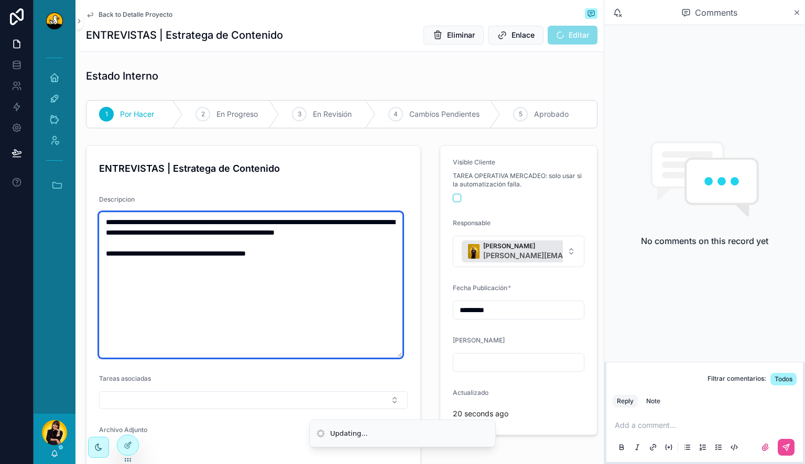
type textarea "**********"
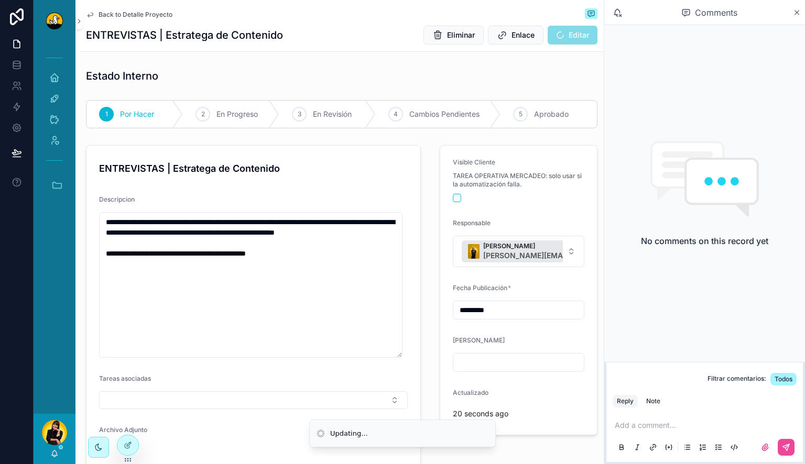
click at [363, 201] on div "Descripcion" at bounding box center [253, 201] width 309 height 13
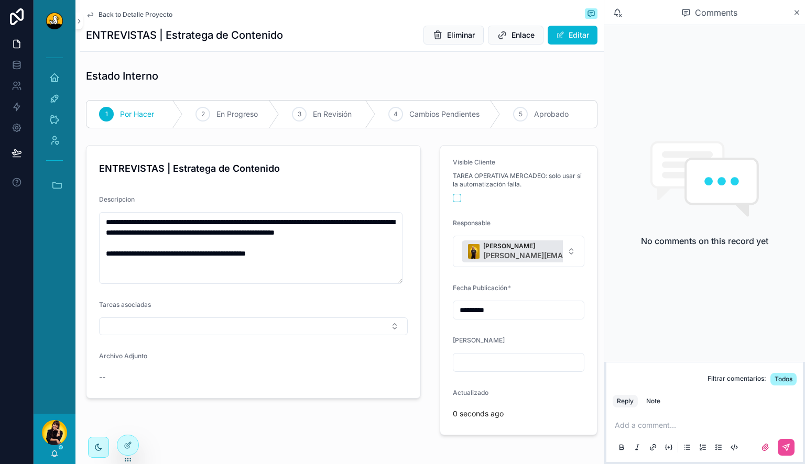
drag, startPoint x: 398, startPoint y: 355, endPoint x: 394, endPoint y: 282, distance: 73.4
click at [394, 282] on textarea "**********" at bounding box center [250, 248] width 303 height 72
click at [344, 175] on div "ENTREVISTAS | Estratega de Contenido" at bounding box center [253, 168] width 309 height 20
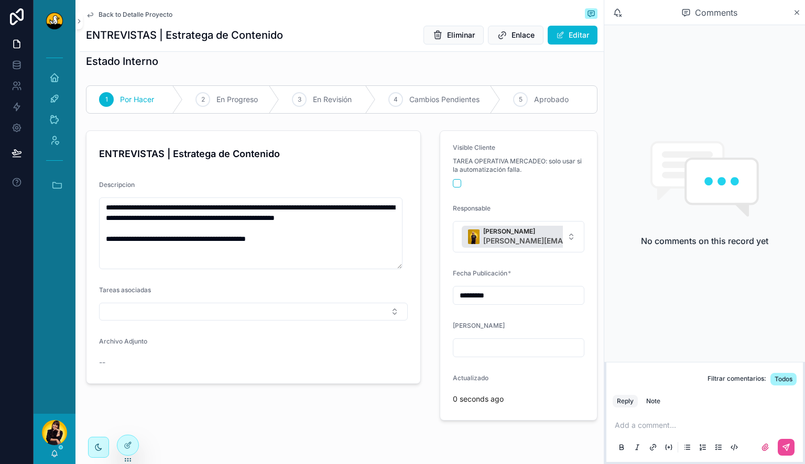
scroll to position [6, 0]
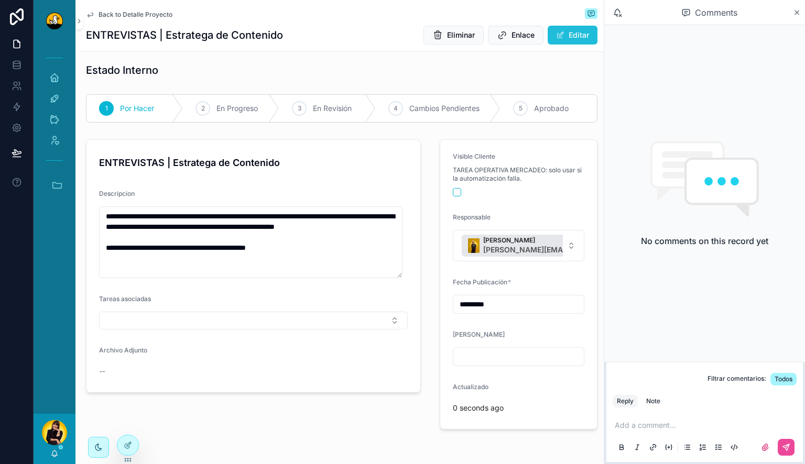
click at [556, 37] on span "scrollable content" at bounding box center [560, 35] width 8 height 8
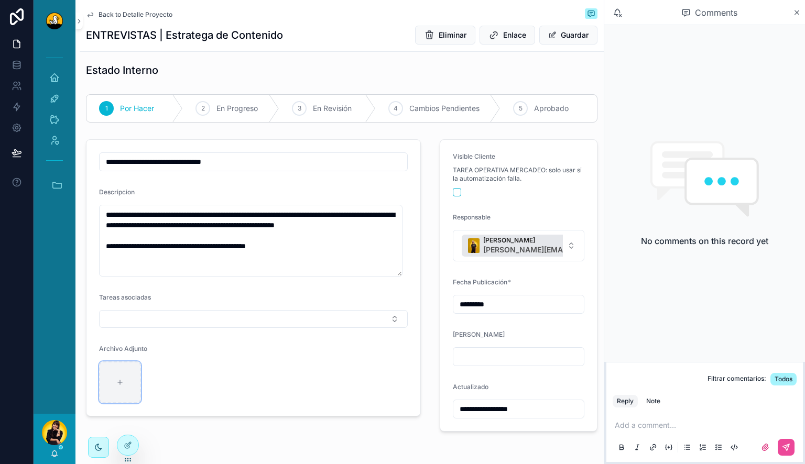
click at [128, 389] on div "scrollable content" at bounding box center [120, 382] width 42 height 42
type input "**********"
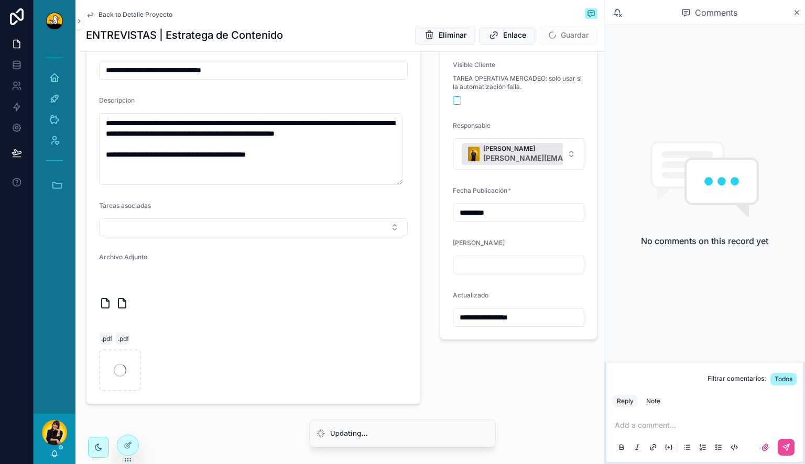
scroll to position [111, 0]
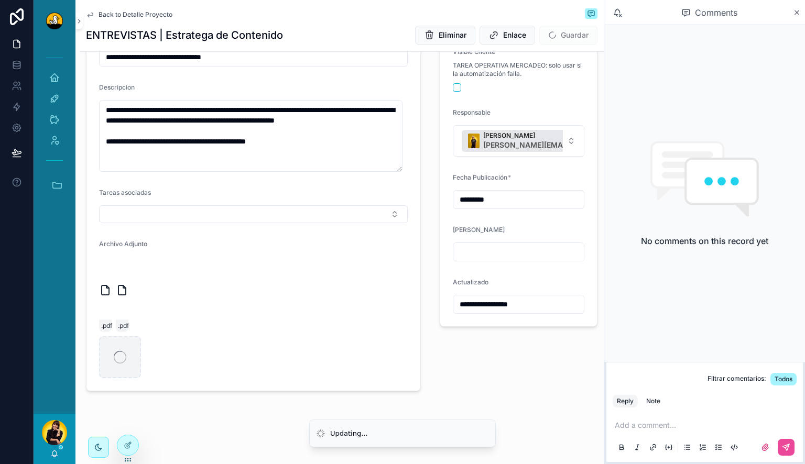
click at [125, 352] on icon "scrollable content" at bounding box center [120, 357] width 13 height 13
type input "**********"
click at [118, 358] on icon "scrollable content" at bounding box center [119, 357] width 7 height 7
type input "**********"
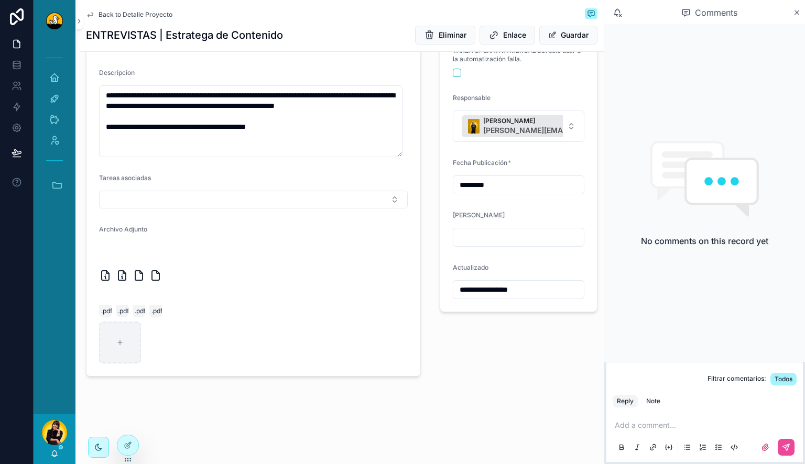
scroll to position [0, 0]
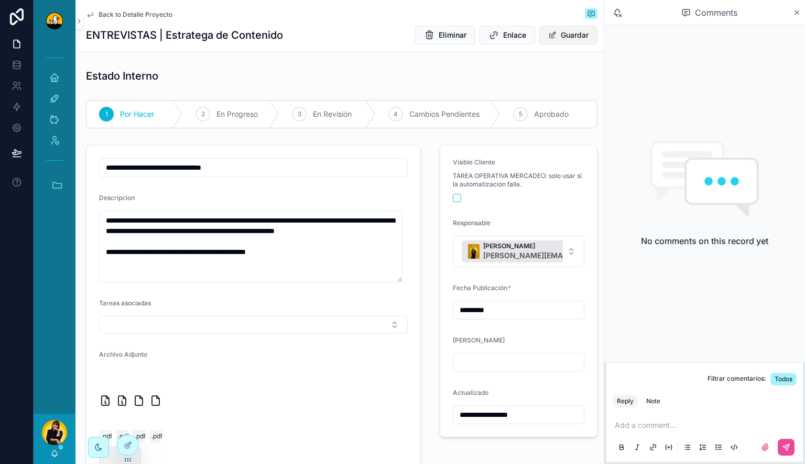
click at [561, 28] on button "Guardar" at bounding box center [568, 35] width 58 height 19
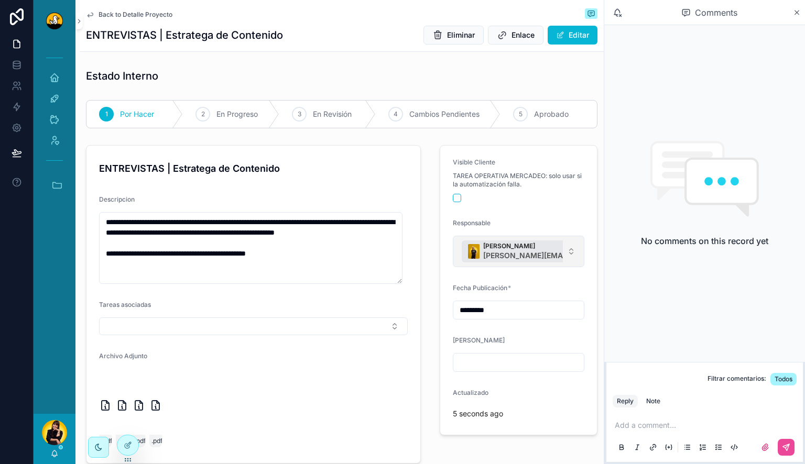
click at [566, 258] on button "Aracelis Álvarez [EMAIL_ADDRESS][PERSON_NAME][DOMAIN_NAME]" at bounding box center [518, 251] width 131 height 31
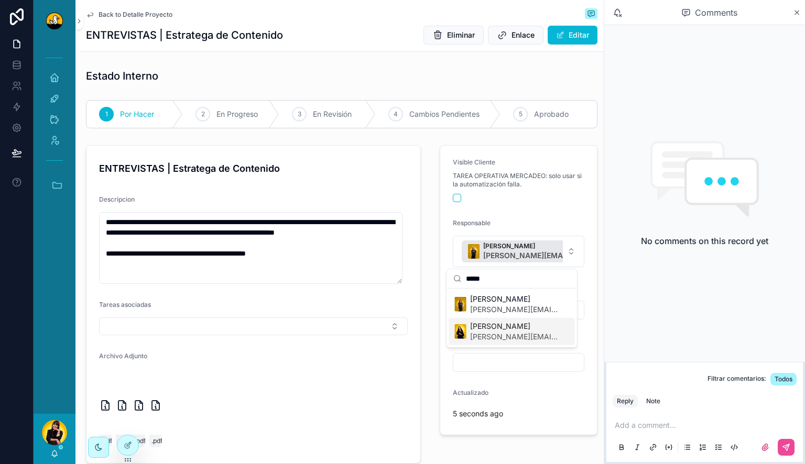
type input "*****"
click at [501, 332] on span "[PERSON_NAME][EMAIL_ADDRESS][PERSON_NAME][DOMAIN_NAME]" at bounding box center [514, 337] width 88 height 10
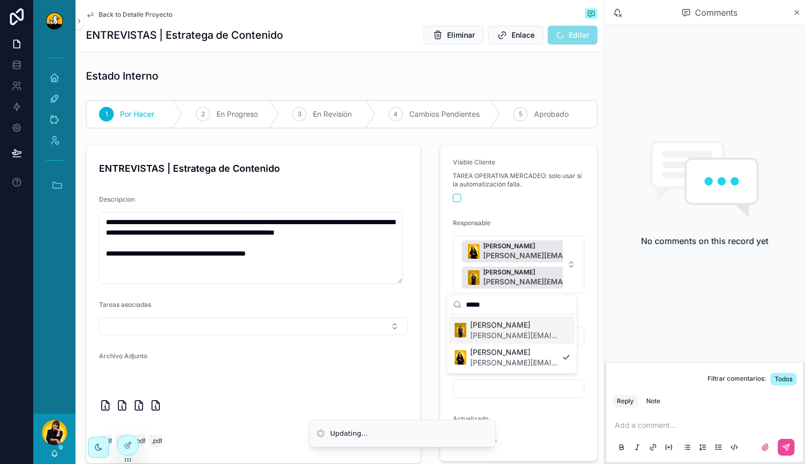
click at [552, 209] on form "Visible Cliente TAREA OPERATIVA MERCADEO: solo usar si la automatización falla.…" at bounding box center [518, 303] width 157 height 315
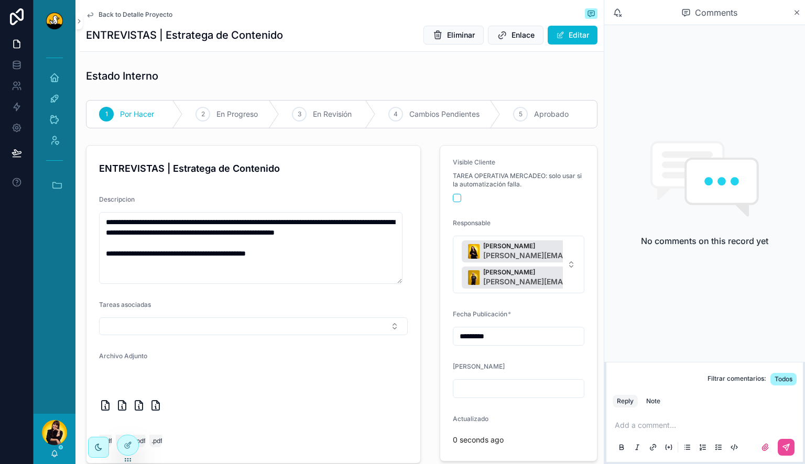
click at [643, 422] on p "scrollable content" at bounding box center [707, 425] width 184 height 10
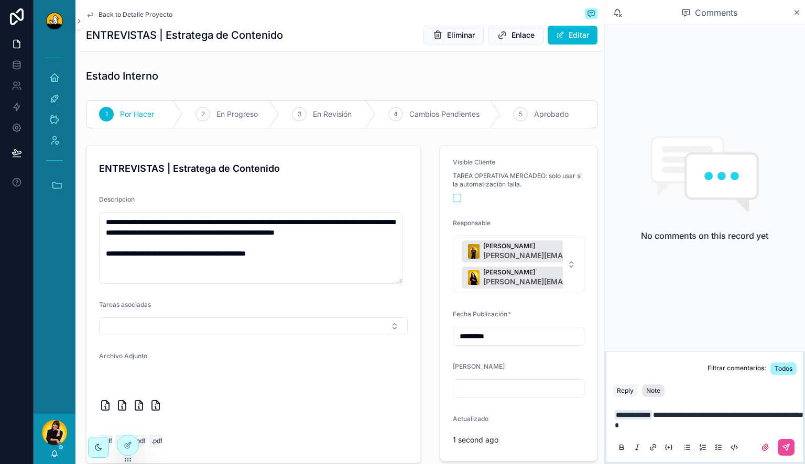
click at [656, 385] on button "Note" at bounding box center [653, 391] width 23 height 13
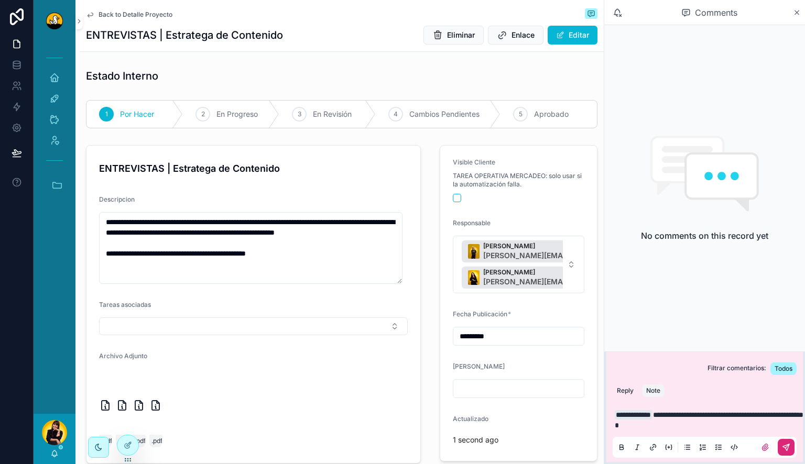
click at [781, 443] on button "scrollable content" at bounding box center [785, 447] width 17 height 17
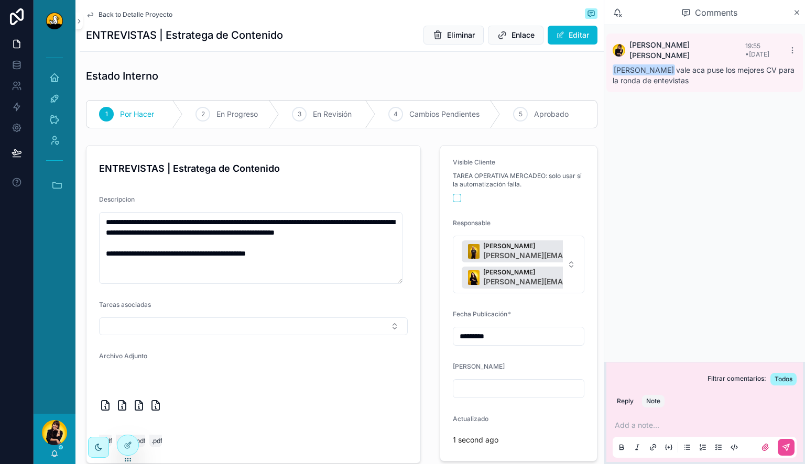
click at [145, 11] on span "Back to Detalle Proyecto" at bounding box center [135, 14] width 74 height 8
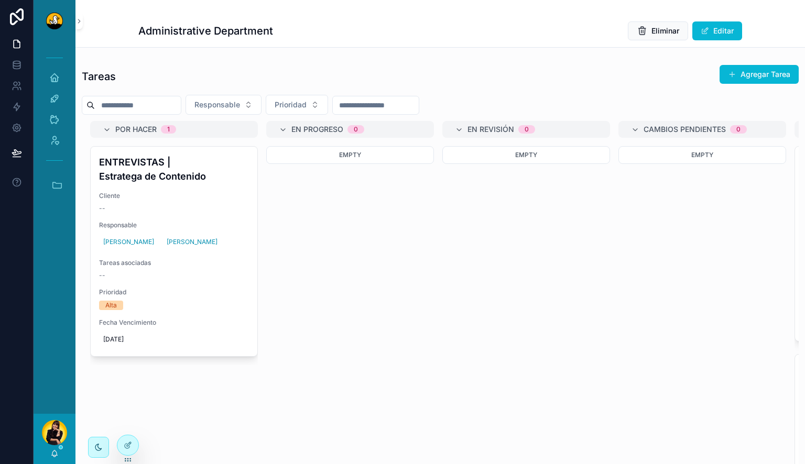
click at [56, 444] on div "scrollable content" at bounding box center [54, 432] width 25 height 25
click at [56, 447] on div "[PERSON_NAME]" at bounding box center [55, 439] width 42 height 50
click at [56, 448] on div "[PERSON_NAME]" at bounding box center [55, 439] width 42 height 50
click at [53, 452] on icon "scrollable content" at bounding box center [54, 454] width 8 height 8
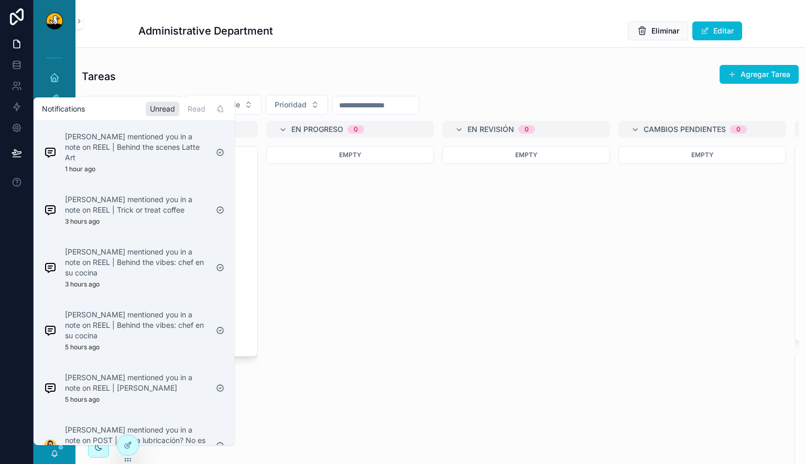
click at [351, 256] on div "Empty" at bounding box center [350, 246] width 168 height 201
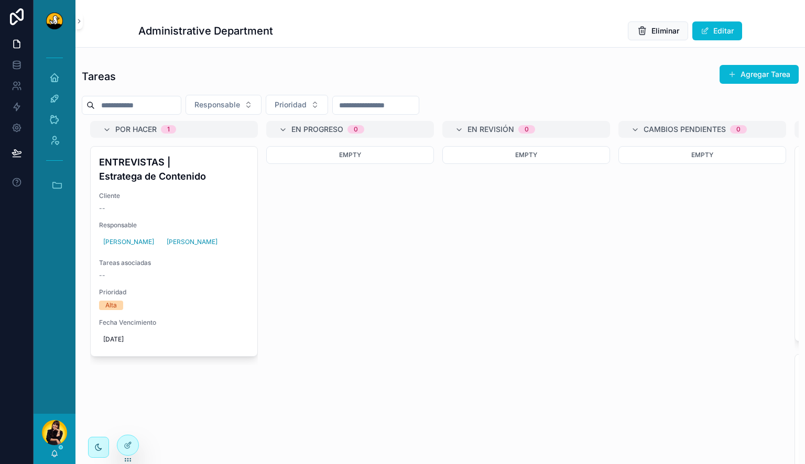
click at [458, 262] on div "Empty" at bounding box center [526, 246] width 168 height 201
click at [731, 71] on button "Agregar Tarea" at bounding box center [758, 74] width 79 height 19
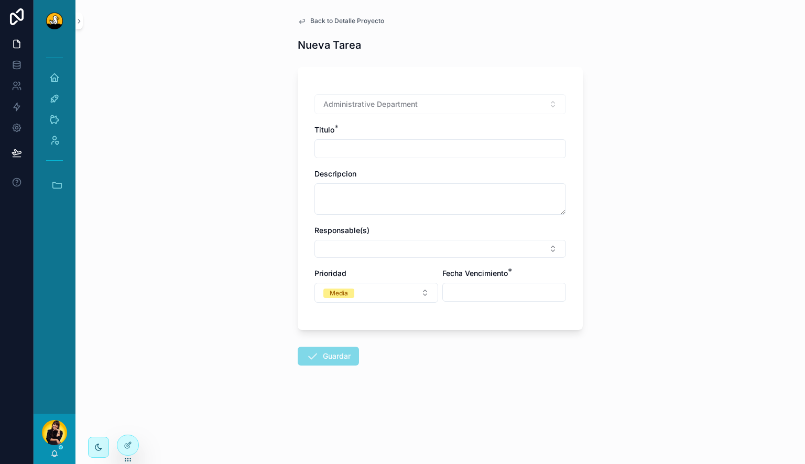
click at [527, 149] on input "scrollable content" at bounding box center [440, 148] width 250 height 15
type input "*"
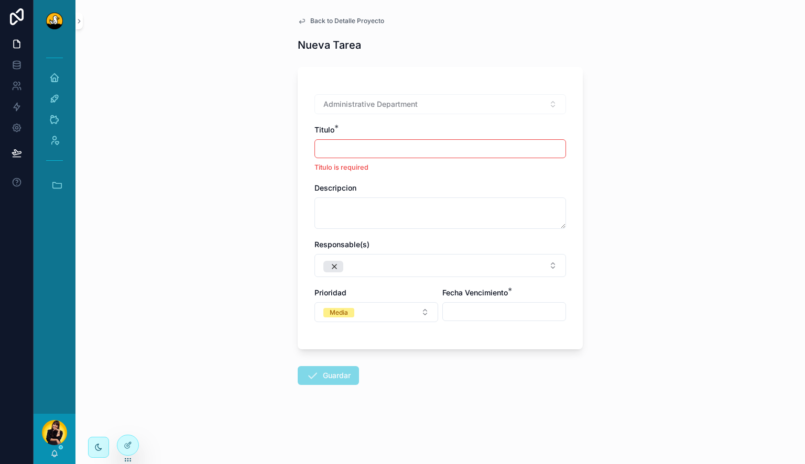
type input "*"
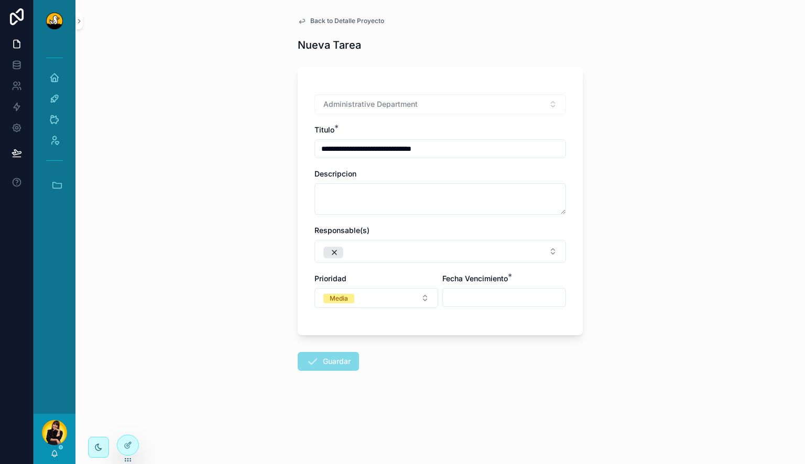
type input "**********"
click at [506, 194] on textarea "scrollable content" at bounding box center [439, 198] width 251 height 31
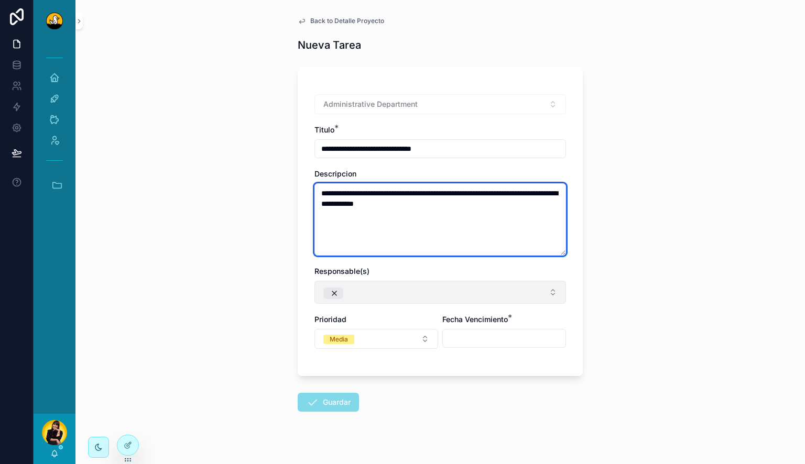
type textarea "**********"
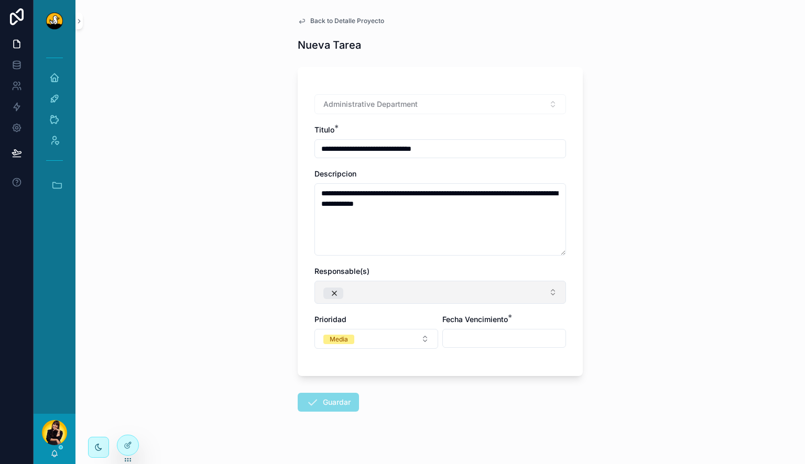
click at [366, 286] on button "Select Button" at bounding box center [439, 292] width 251 height 23
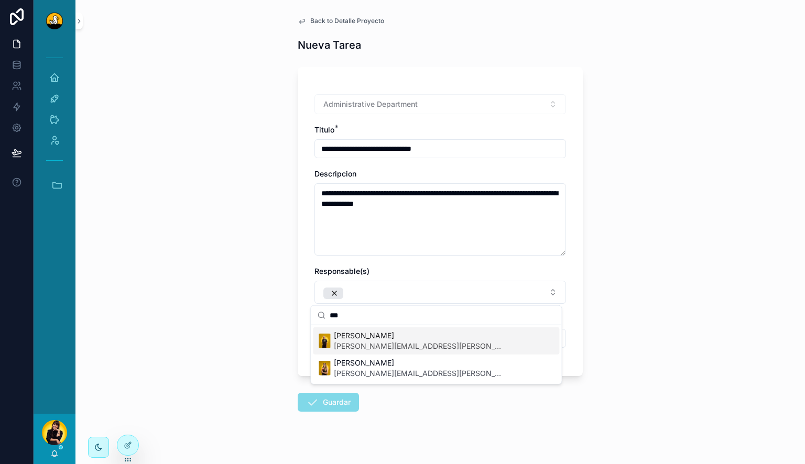
click at [357, 337] on span "[PERSON_NAME]" at bounding box center [418, 336] width 168 height 10
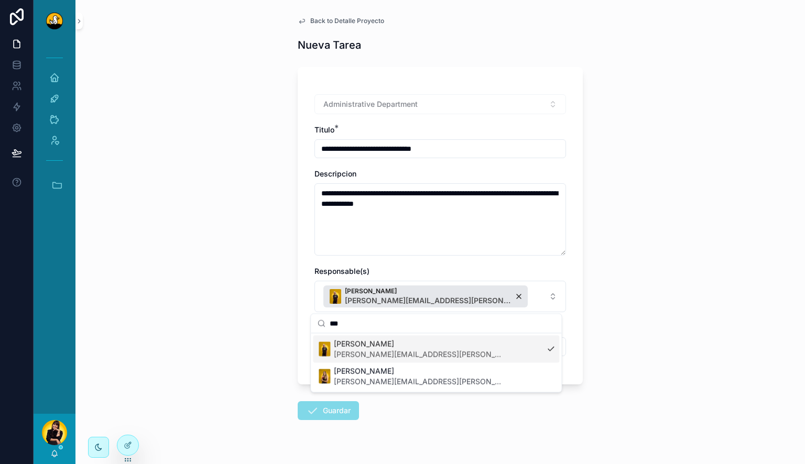
drag, startPoint x: 448, startPoint y: 321, endPoint x: 312, endPoint y: 328, distance: 135.9
click at [312, 328] on div "***" at bounding box center [436, 323] width 250 height 19
type input "****"
click at [378, 352] on span "[PERSON_NAME][EMAIL_ADDRESS][DOMAIN_NAME]" at bounding box center [418, 354] width 168 height 10
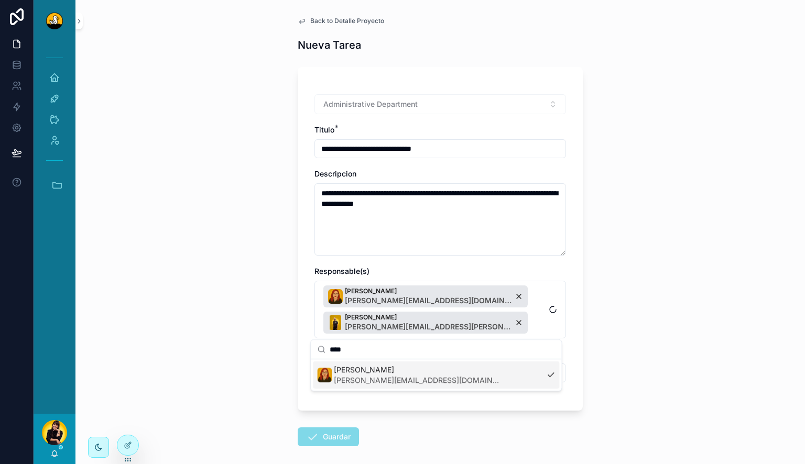
drag, startPoint x: 656, startPoint y: 323, endPoint x: 454, endPoint y: 357, distance: 205.7
click at [654, 324] on div "**********" at bounding box center [439, 232] width 729 height 464
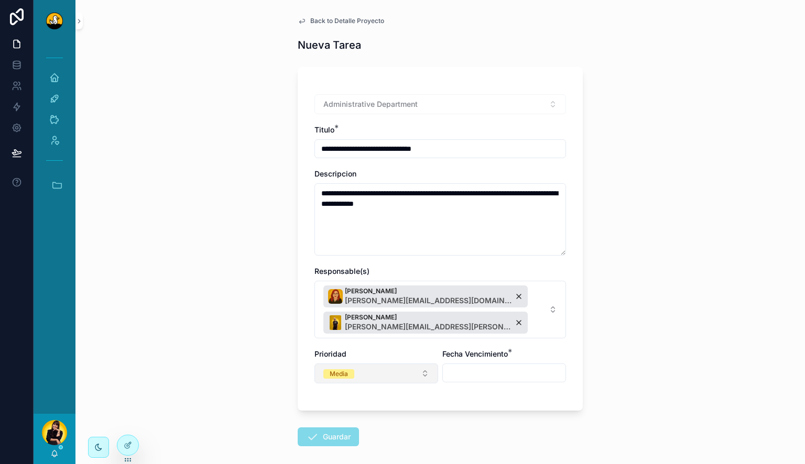
click at [401, 380] on button "Media" at bounding box center [376, 374] width 124 height 20
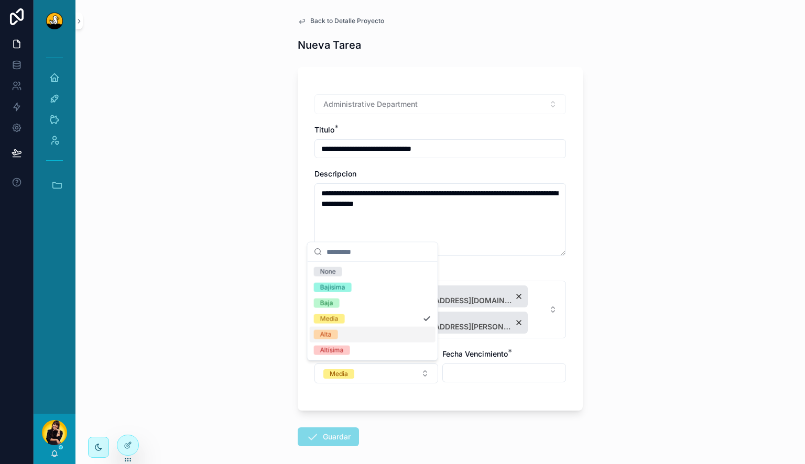
click at [397, 339] on div "Alta" at bounding box center [373, 335] width 126 height 16
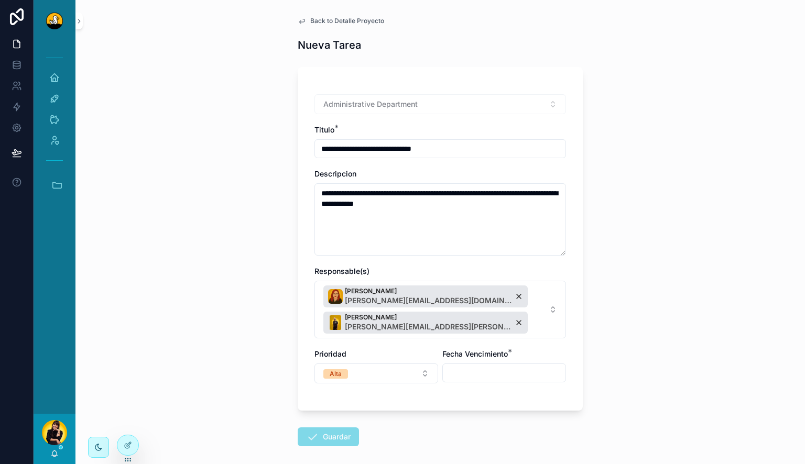
click at [543, 404] on div "**********" at bounding box center [440, 239] width 285 height 344
click at [484, 371] on input "scrollable content" at bounding box center [504, 373] width 123 height 15
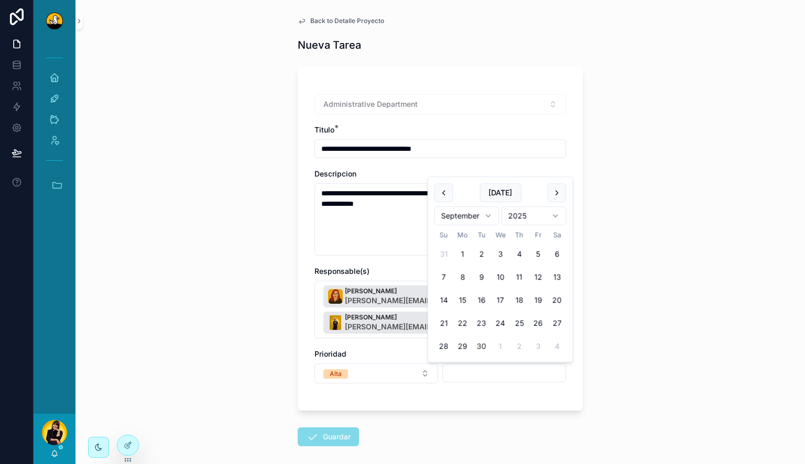
click at [480, 343] on button "30" at bounding box center [481, 346] width 19 height 19
type input "*********"
click at [586, 372] on div "**********" at bounding box center [440, 256] width 302 height 513
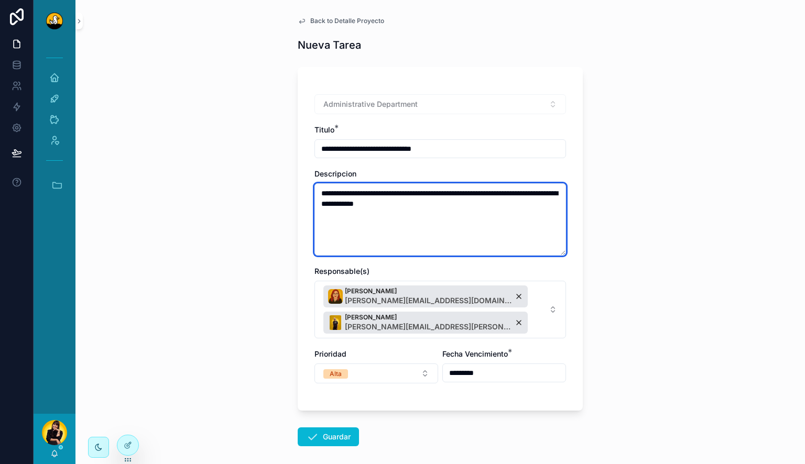
click at [420, 232] on textarea "**********" at bounding box center [439, 219] width 251 height 72
click at [474, 212] on textarea "**********" at bounding box center [439, 219] width 251 height 72
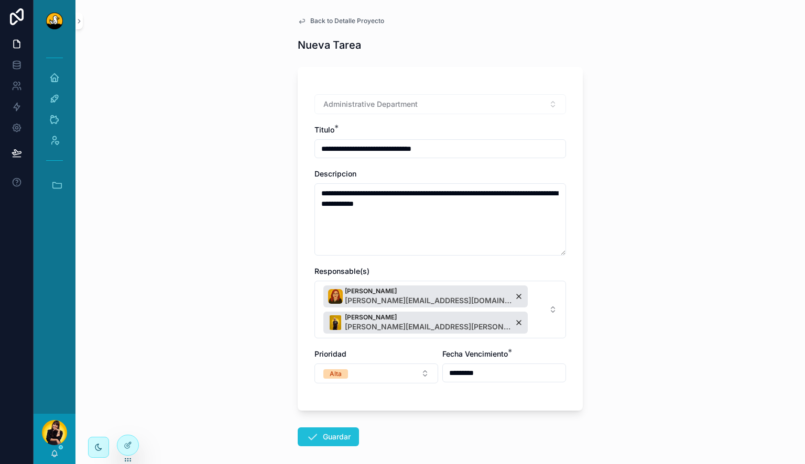
click at [341, 428] on button "Guardar" at bounding box center [328, 437] width 61 height 19
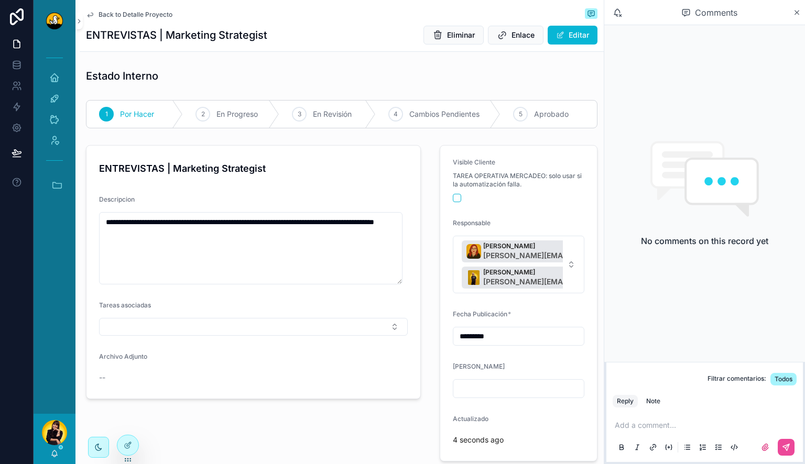
drag, startPoint x: 569, startPoint y: 43, endPoint x: 381, endPoint y: 234, distance: 267.8
click at [569, 43] on button "Editar" at bounding box center [572, 35] width 50 height 19
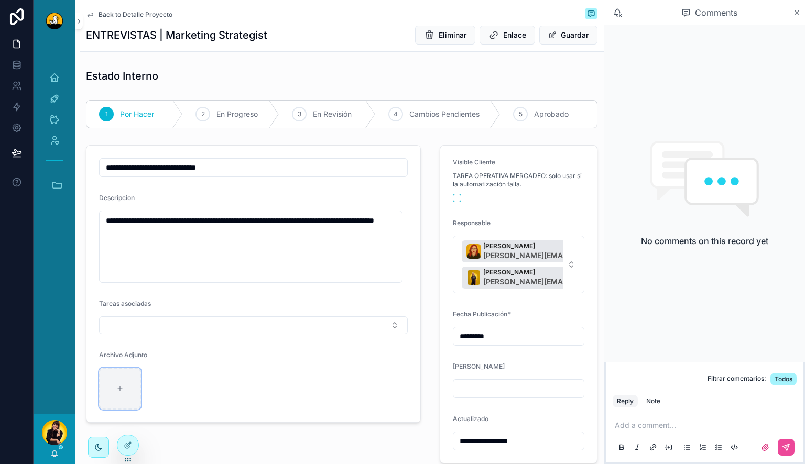
click at [119, 402] on div "scrollable content" at bounding box center [120, 389] width 42 height 42
type input "**********"
click at [562, 36] on button "Guardar" at bounding box center [568, 35] width 58 height 19
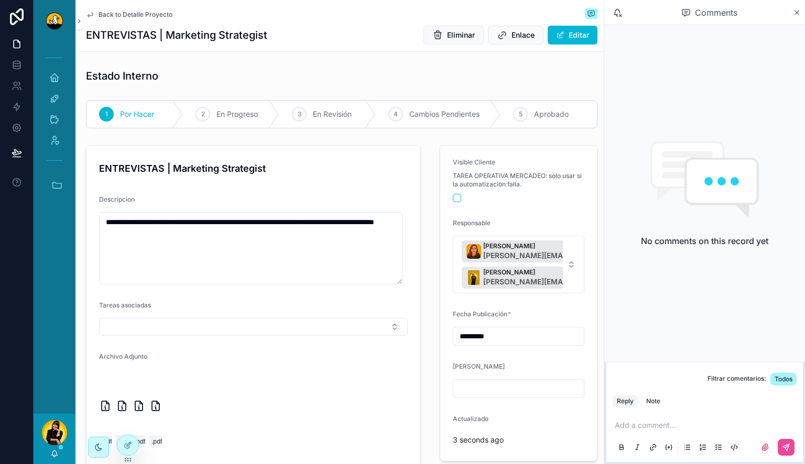
click at [631, 428] on p "scrollable content" at bounding box center [707, 425] width 184 height 10
click at [662, 404] on button "Note" at bounding box center [653, 401] width 23 height 13
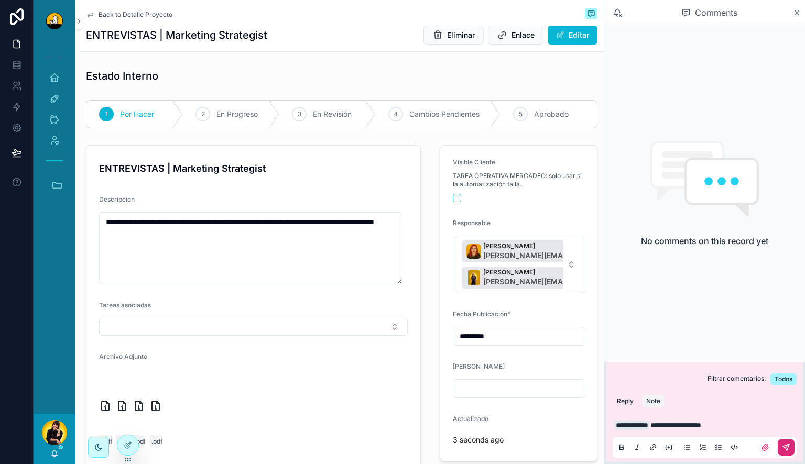
click at [782, 445] on icon "scrollable content" at bounding box center [786, 447] width 8 height 8
